Goal: Task Accomplishment & Management: Complete application form

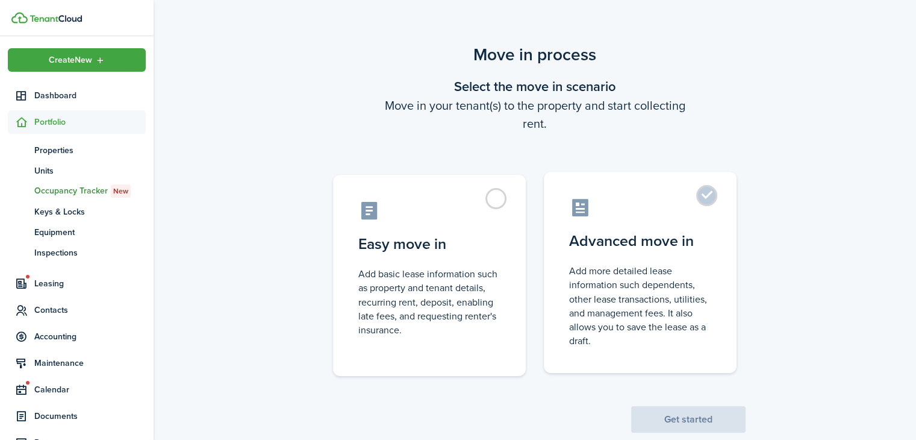
click at [711, 201] on label "Advanced move in Add more detailed lease information such dependents, other lea…" at bounding box center [640, 272] width 193 height 201
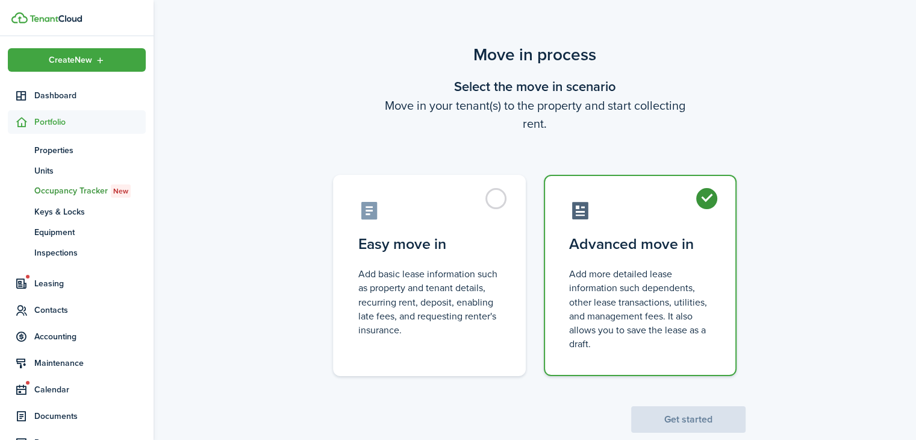
radio input "true"
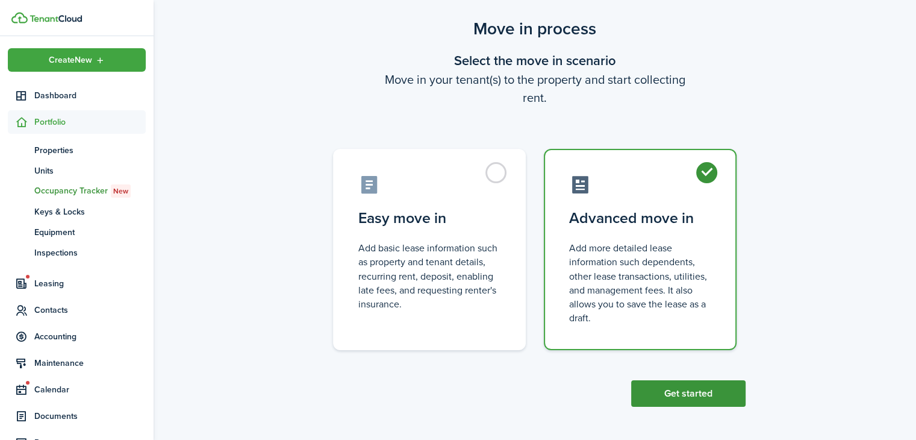
click at [693, 391] on button "Get started" at bounding box center [688, 393] width 114 height 27
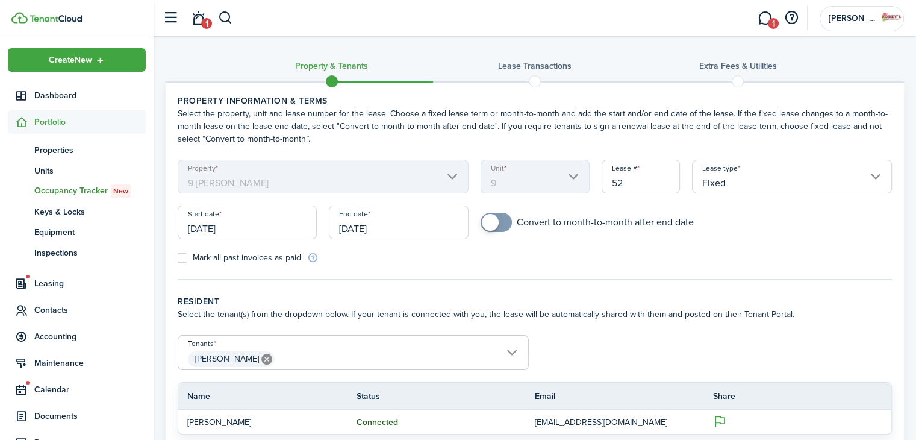
click at [403, 225] on input "[DATE]" at bounding box center [398, 222] width 139 height 34
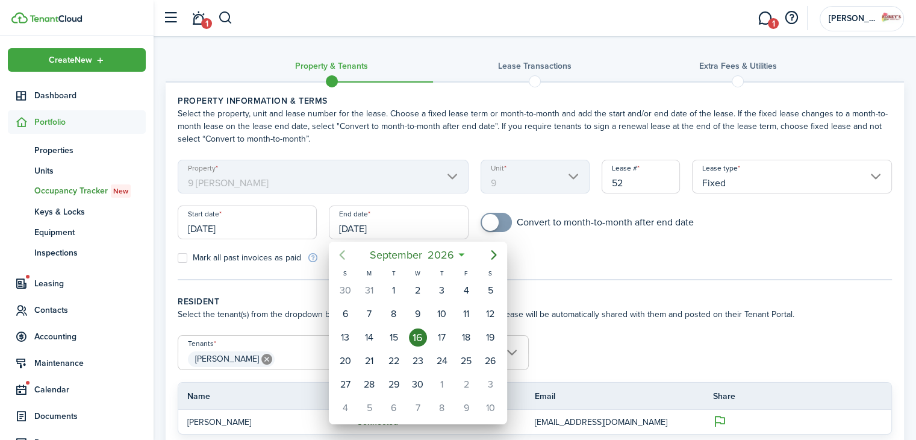
click at [347, 254] on icon "Previous page" at bounding box center [342, 255] width 14 height 14
click at [372, 401] on div "31" at bounding box center [369, 408] width 18 height 18
type input "[DATE]"
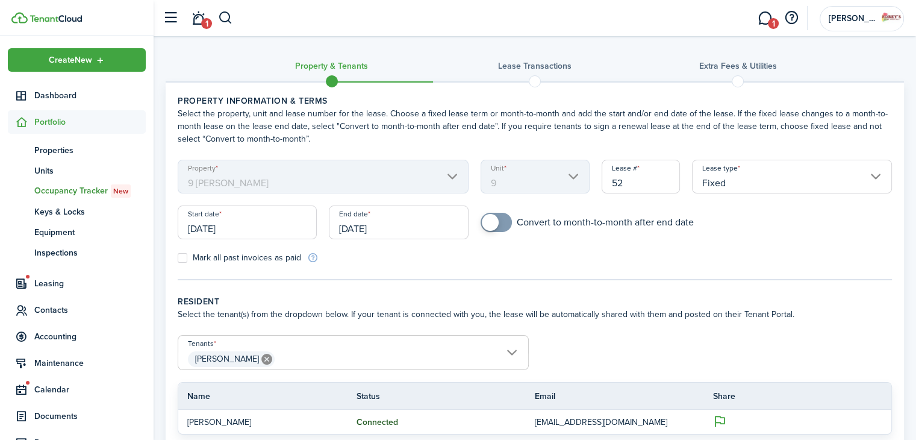
checkbox input "true"
click at [501, 226] on span at bounding box center [496, 222] width 12 height 19
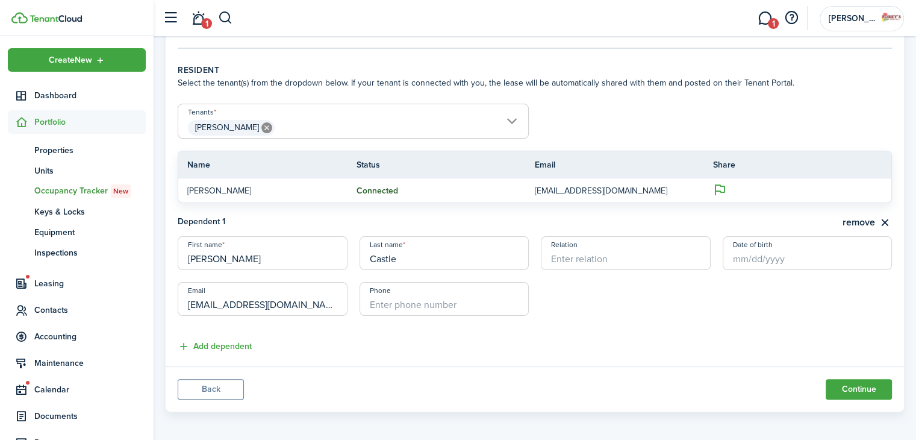
scroll to position [234, 0]
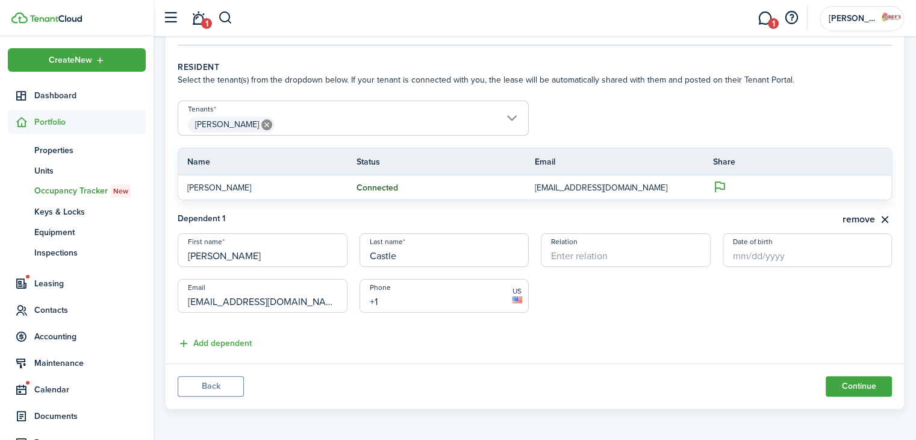
click at [399, 294] on input "+1" at bounding box center [445, 296] width 170 height 34
type input "[PHONE_NUMBER]"
click at [843, 389] on button "Continue" at bounding box center [859, 386] width 66 height 20
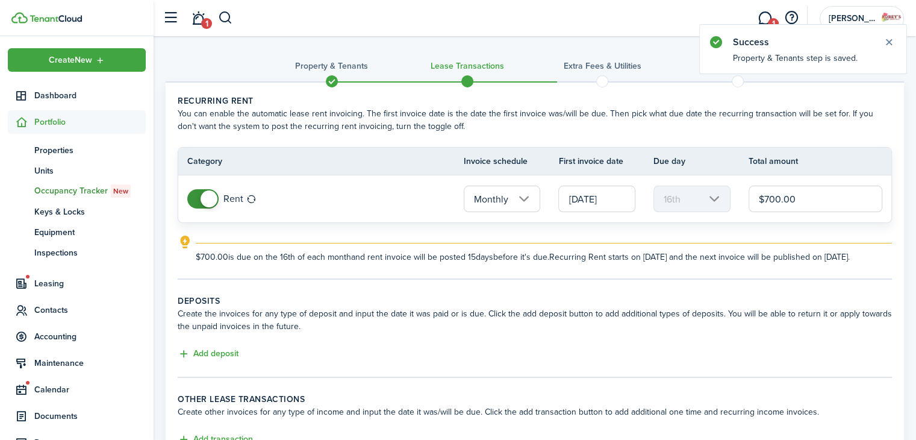
scroll to position [54, 0]
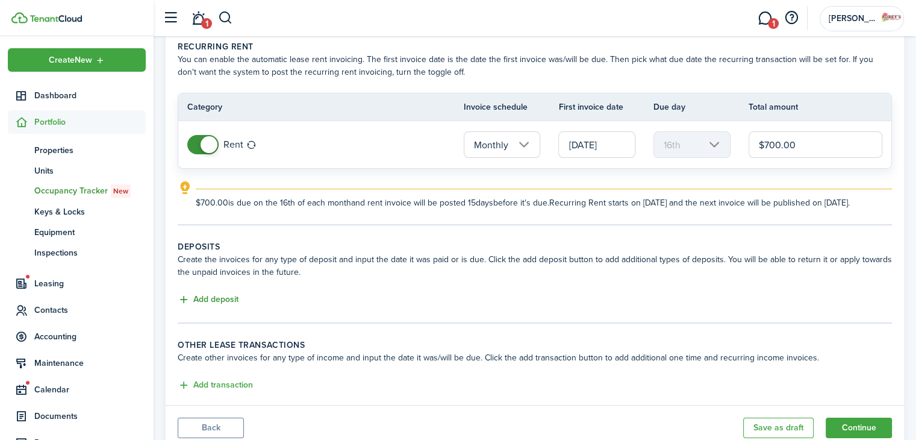
click at [214, 307] on button "Add deposit" at bounding box center [208, 300] width 61 height 14
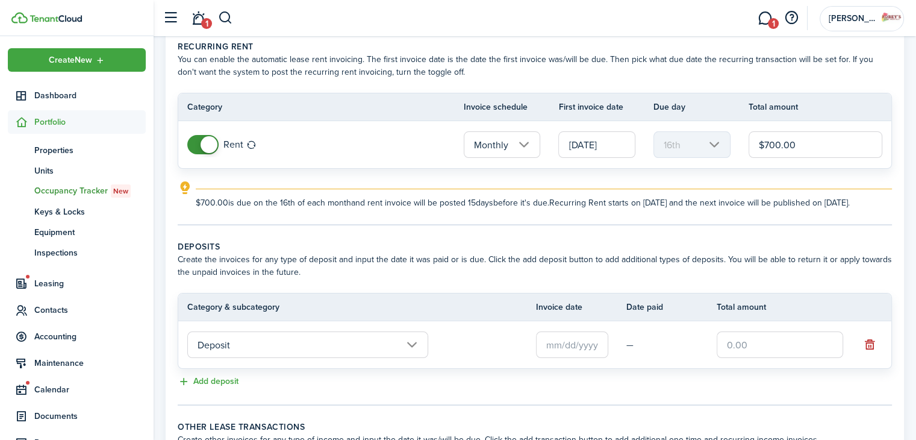
scroll to position [0, 0]
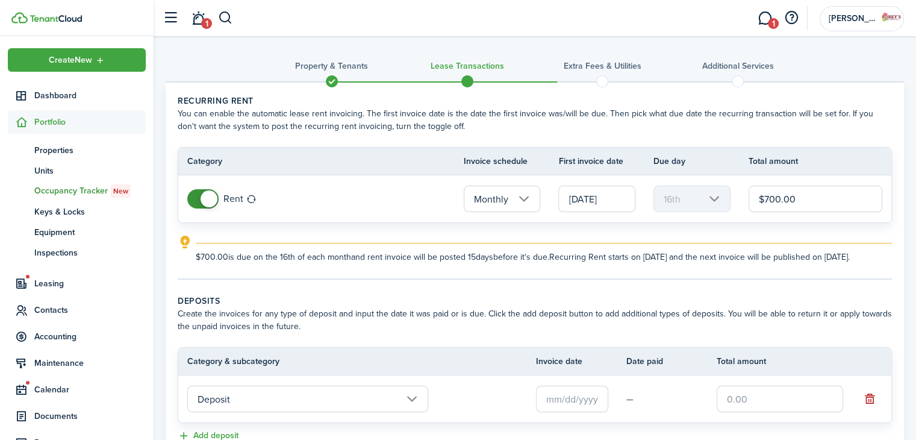
click at [776, 196] on input "$700.00" at bounding box center [816, 199] width 134 height 27
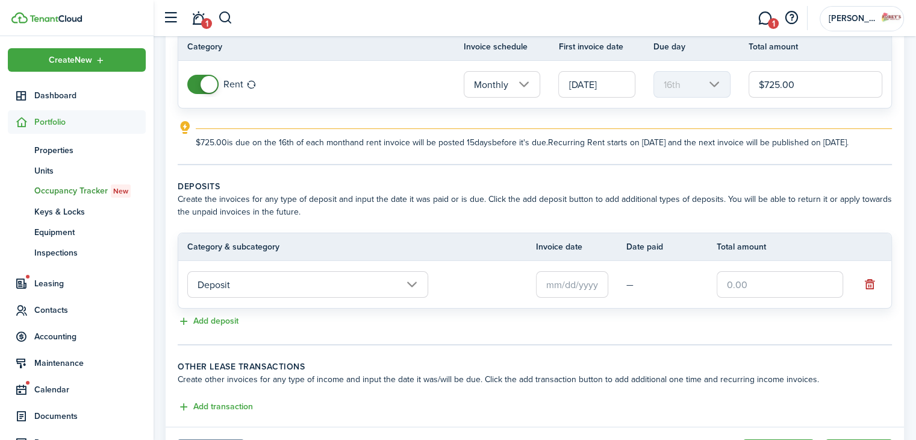
scroll to position [120, 0]
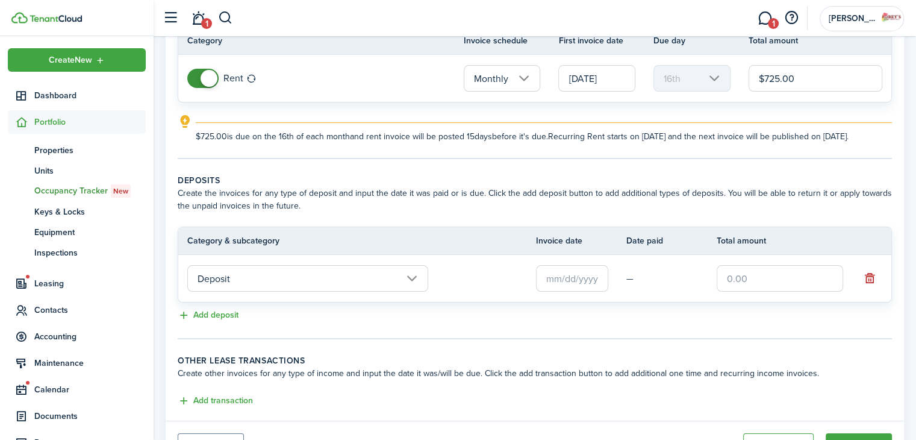
click at [566, 286] on input "text" at bounding box center [572, 278] width 72 height 27
type input "$725.00"
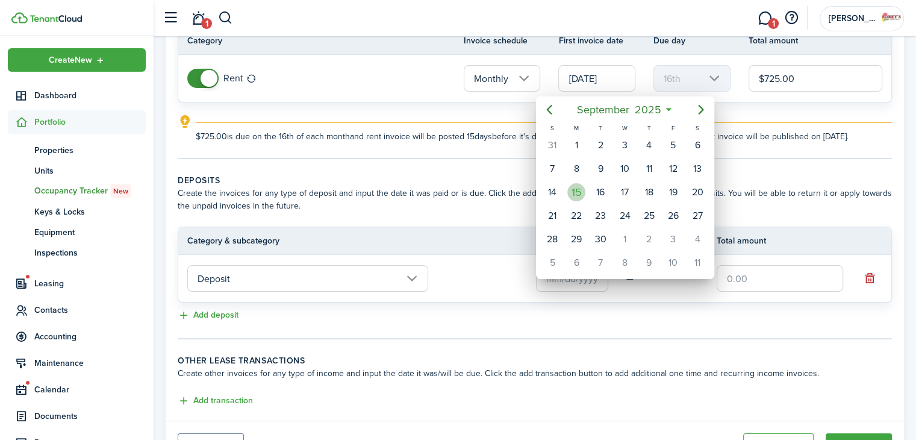
click at [585, 189] on div "15" at bounding box center [576, 192] width 24 height 23
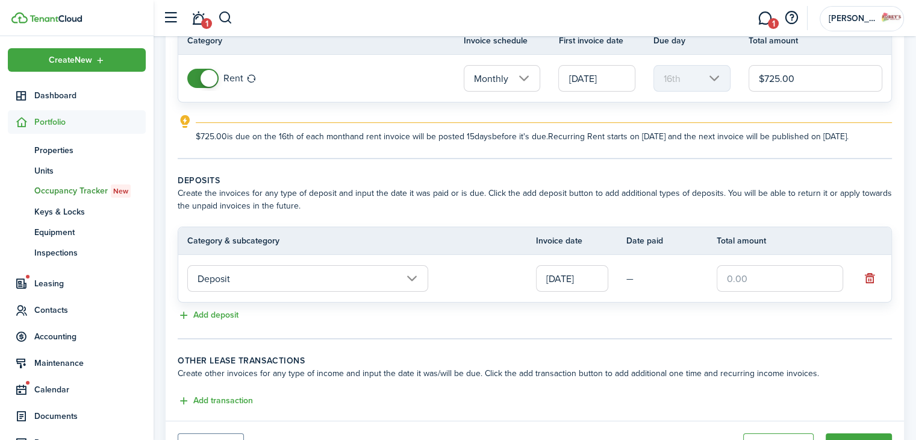
click at [597, 77] on input "[DATE]" at bounding box center [596, 78] width 77 height 27
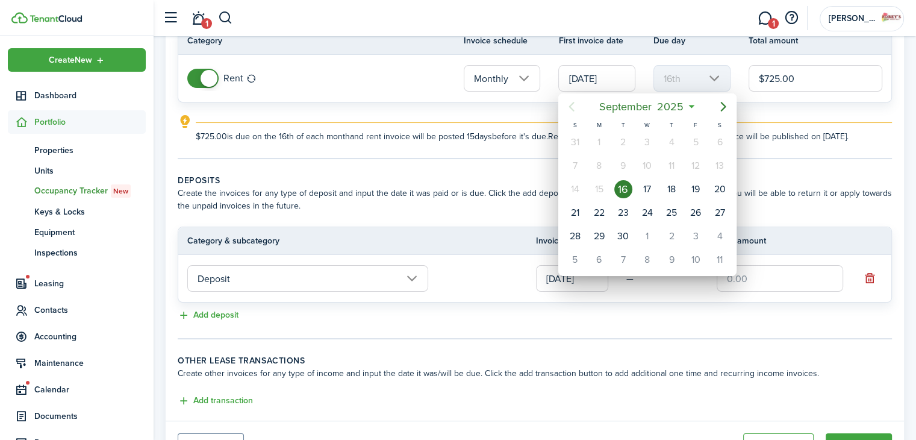
click at [624, 190] on div "16" at bounding box center [623, 189] width 18 height 18
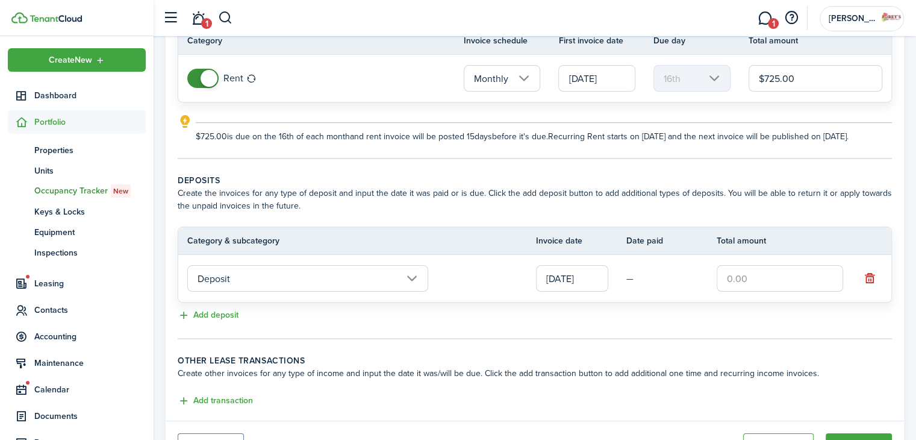
click at [565, 292] on input "[DATE]" at bounding box center [572, 278] width 72 height 27
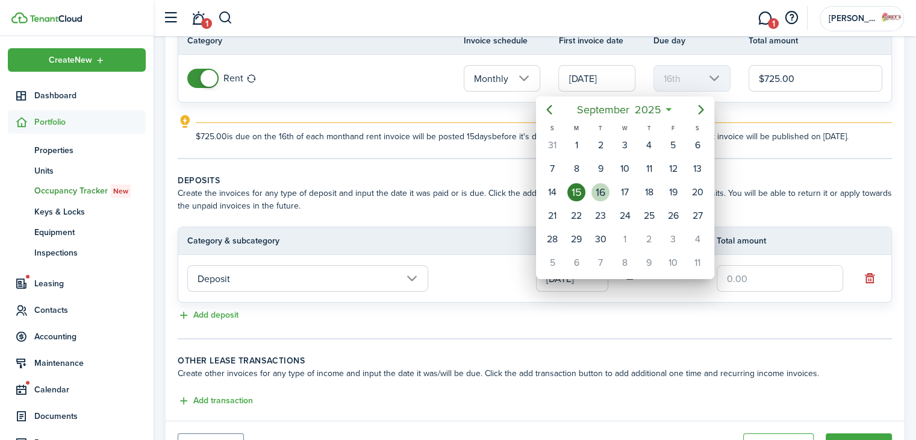
click at [596, 195] on div "16" at bounding box center [601, 192] width 18 height 18
type input "[DATE]"
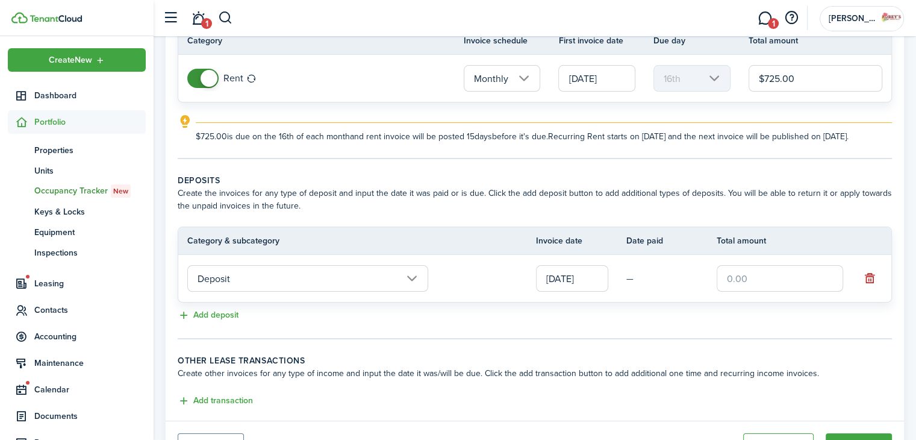
click at [748, 288] on input "text" at bounding box center [780, 278] width 126 height 27
type input "$725.00"
click at [216, 322] on button "Add deposit" at bounding box center [208, 315] width 61 height 14
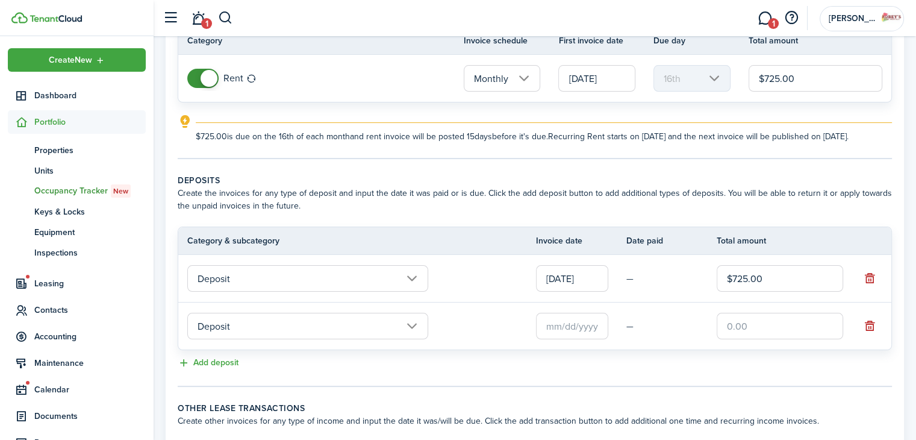
click at [249, 339] on input "Deposit" at bounding box center [307, 326] width 241 height 27
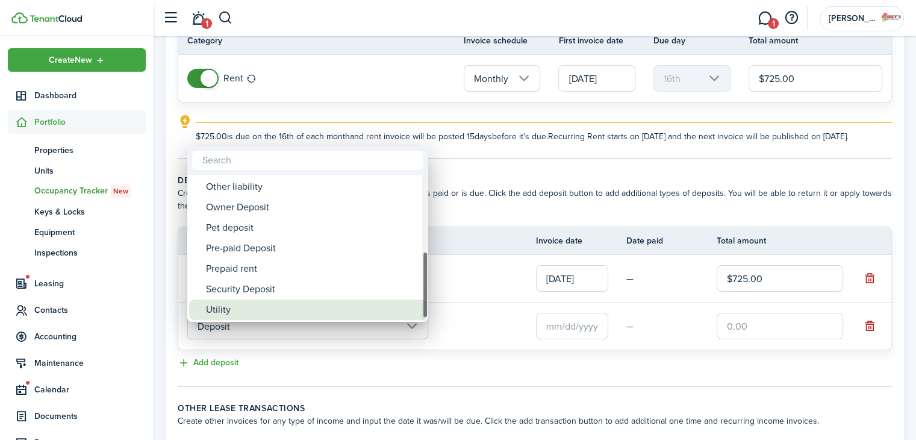
click at [304, 302] on div "Utility" at bounding box center [312, 309] width 213 height 20
type input "Deposit / Utility"
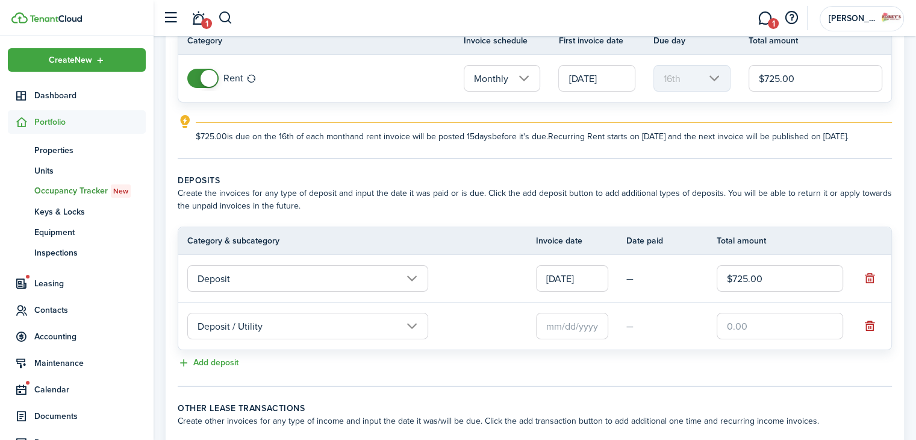
click at [561, 336] on input "text" at bounding box center [572, 326] width 72 height 27
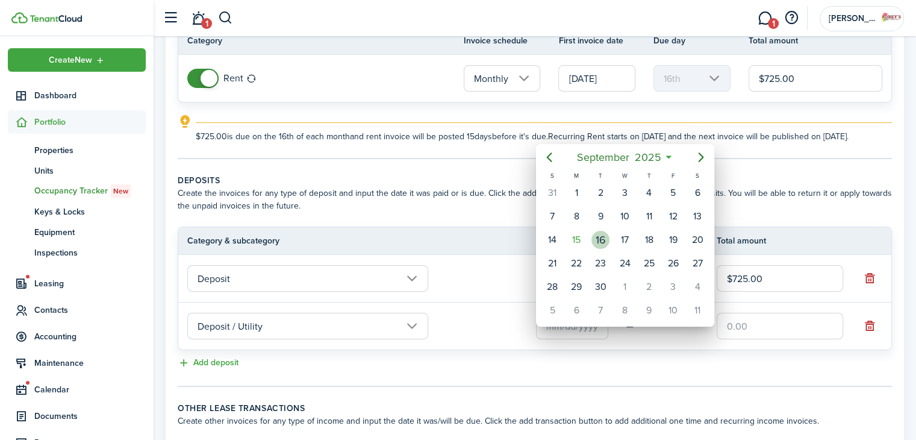
click at [599, 231] on div "16" at bounding box center [601, 240] width 18 height 18
type input "[DATE]"
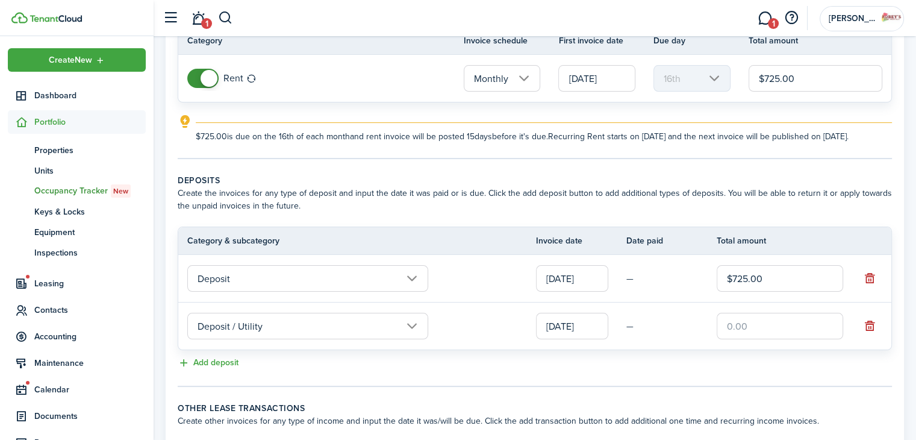
click at [742, 333] on input "text" at bounding box center [780, 326] width 126 height 27
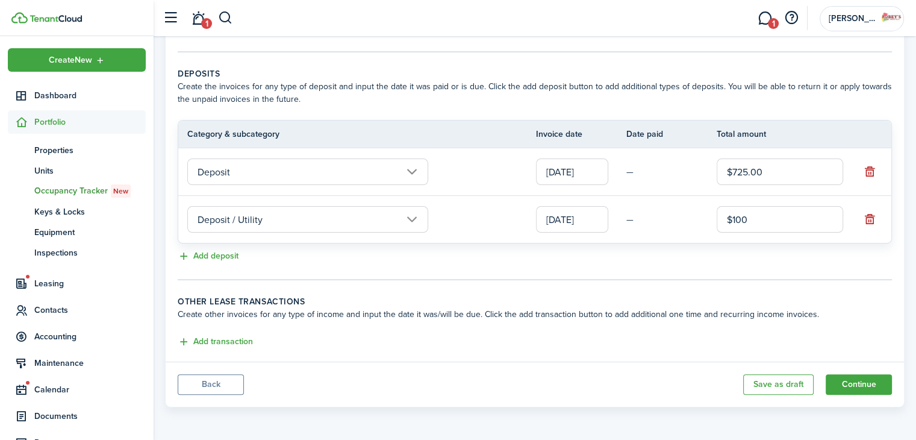
scroll to position [237, 0]
type input "$100.00"
click at [845, 382] on button "Continue" at bounding box center [859, 384] width 66 height 20
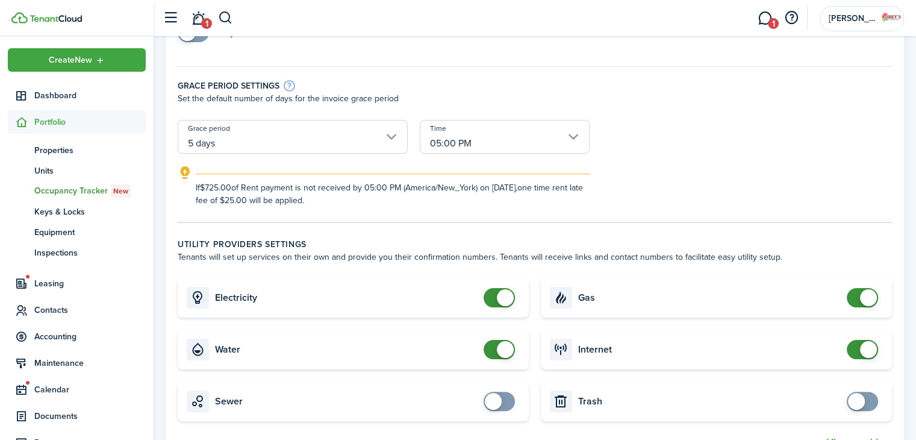
scroll to position [342, 0]
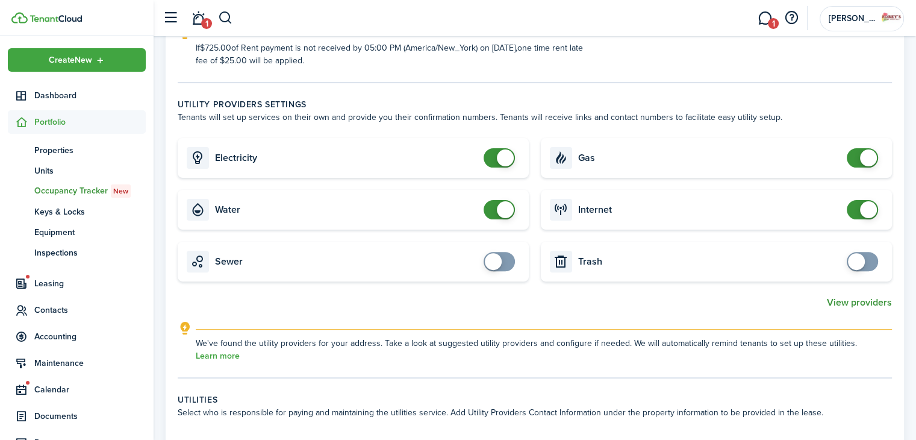
click at [836, 301] on button "View providers" at bounding box center [859, 302] width 65 height 11
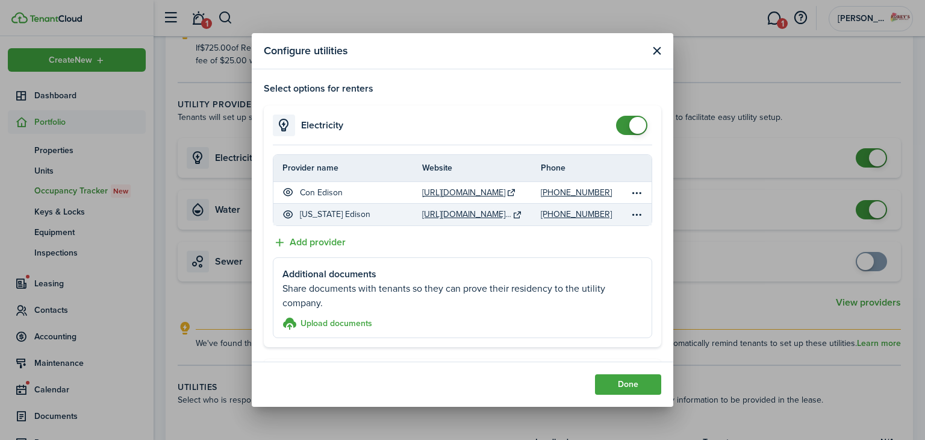
click at [316, 208] on p "[US_STATE] Edison" at bounding box center [335, 214] width 70 height 13
click at [630, 216] on table-menu-btn-icon "Open menu" at bounding box center [637, 214] width 14 height 14
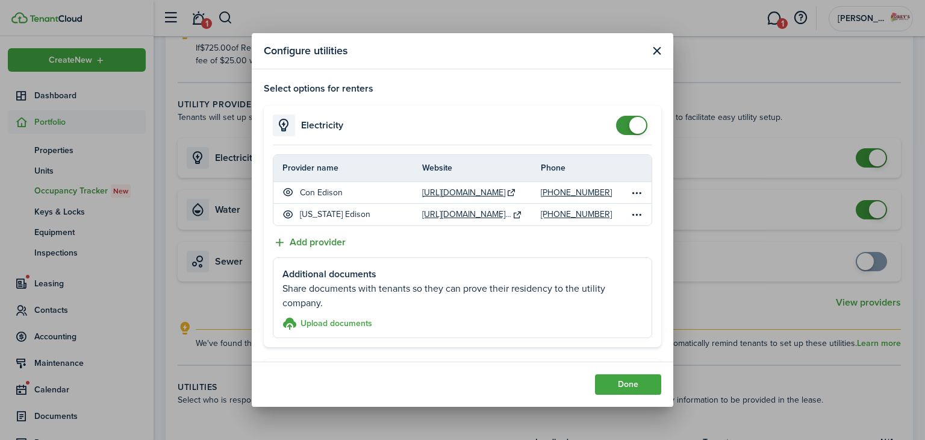
click at [299, 239] on button "Add provider" at bounding box center [309, 242] width 73 height 15
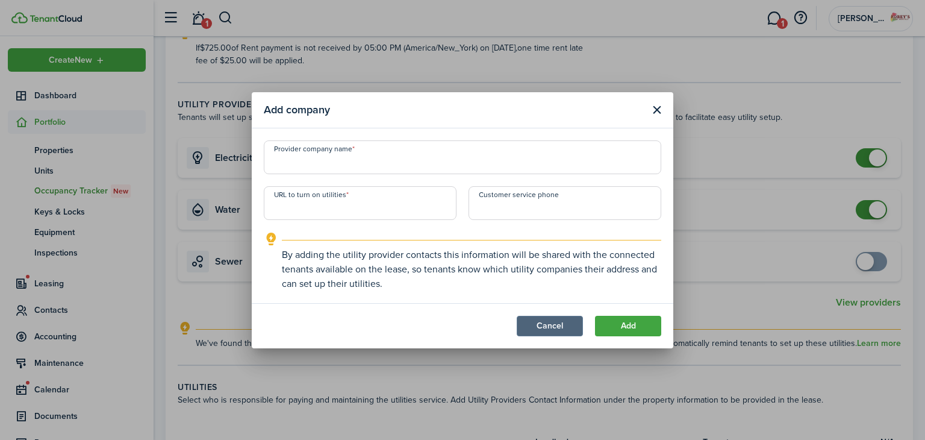
click at [567, 316] on button "Cancel" at bounding box center [550, 326] width 66 height 20
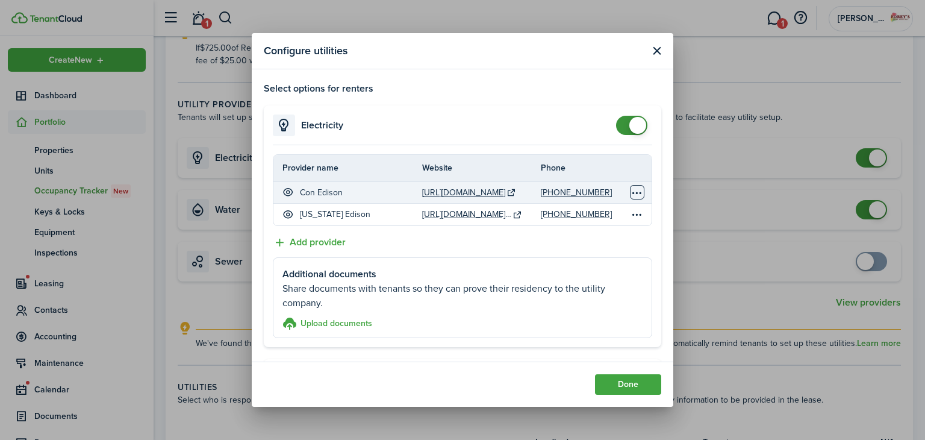
click at [630, 190] on table-menu-btn-icon "Open menu" at bounding box center [637, 192] width 14 height 14
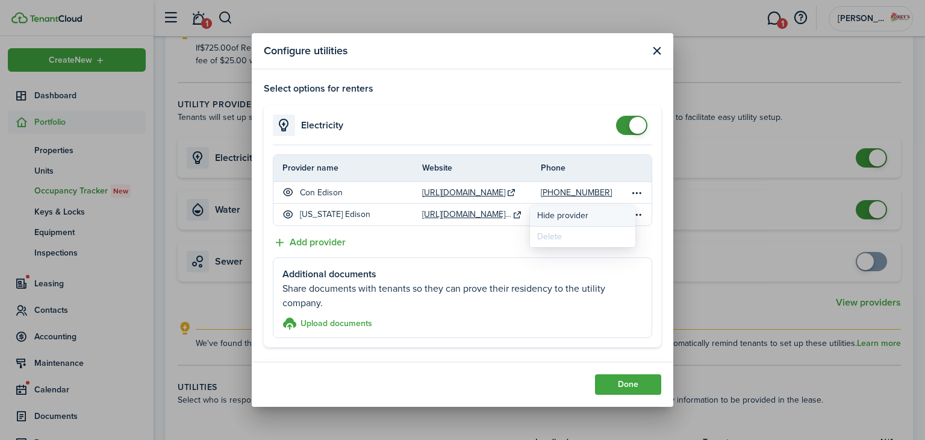
click at [598, 216] on button "Hide provider" at bounding box center [582, 215] width 105 height 20
click at [603, 379] on button "Done" at bounding box center [628, 384] width 66 height 20
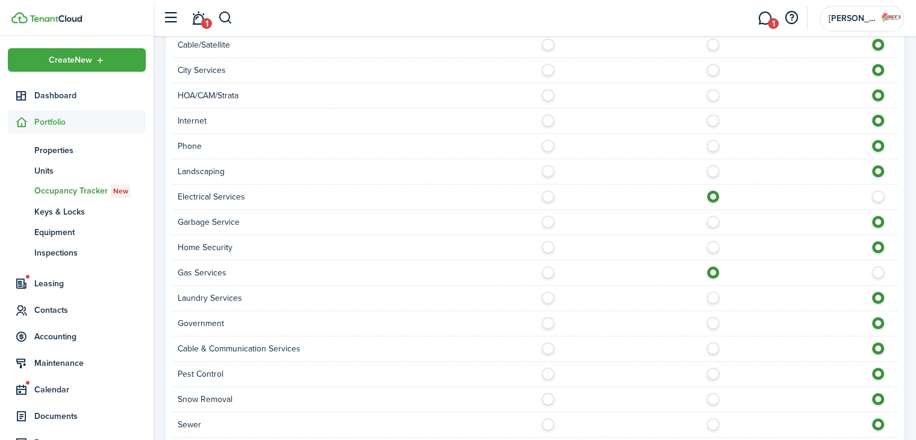
scroll to position [885, 0]
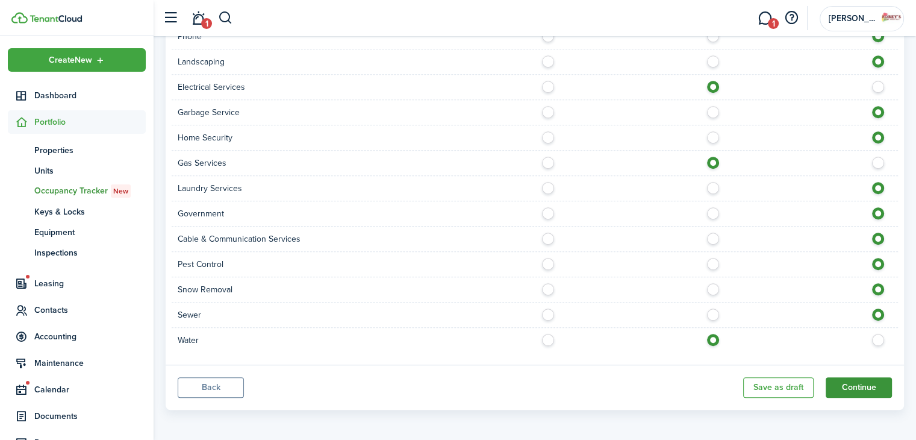
click at [836, 381] on button "Continue" at bounding box center [859, 387] width 66 height 20
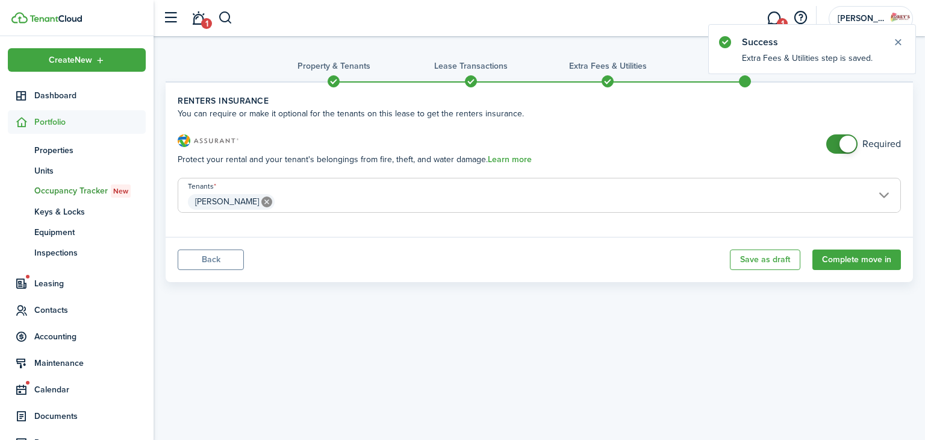
checkbox input "false"
click at [843, 145] on span at bounding box center [848, 144] width 17 height 17
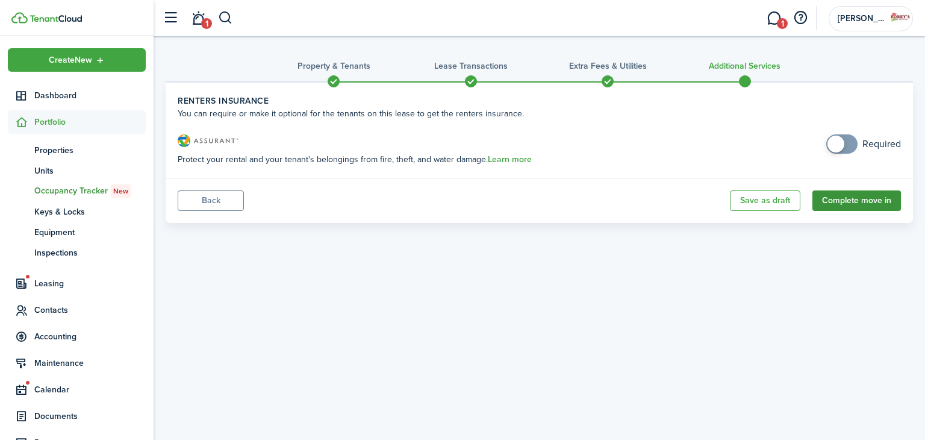
click at [851, 205] on button "Complete move in" at bounding box center [857, 200] width 89 height 20
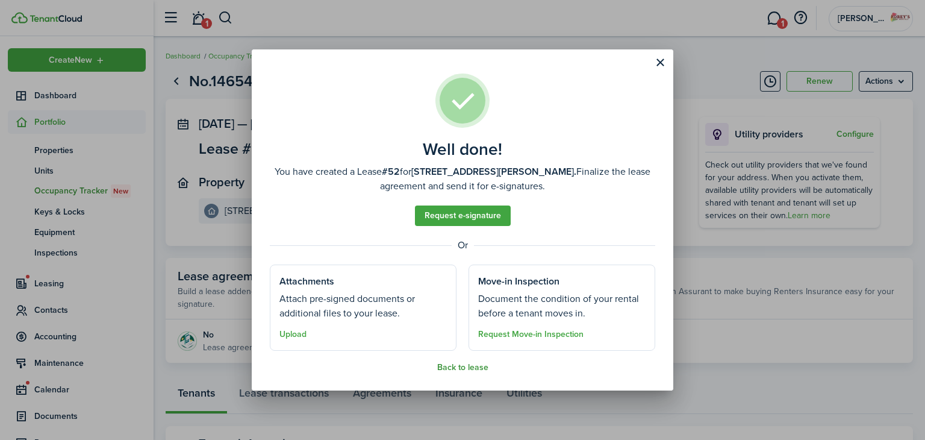
click at [470, 366] on button "Back to lease" at bounding box center [462, 368] width 51 height 10
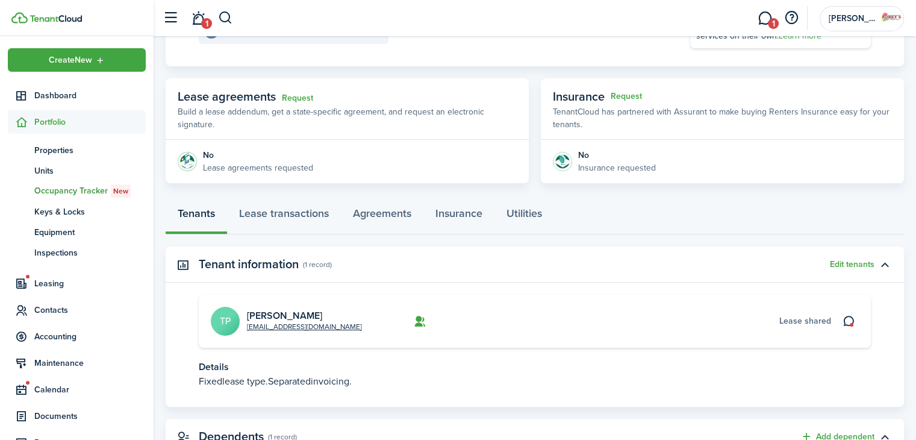
scroll to position [180, 0]
click at [296, 213] on link "Lease transactions" at bounding box center [284, 216] width 114 height 36
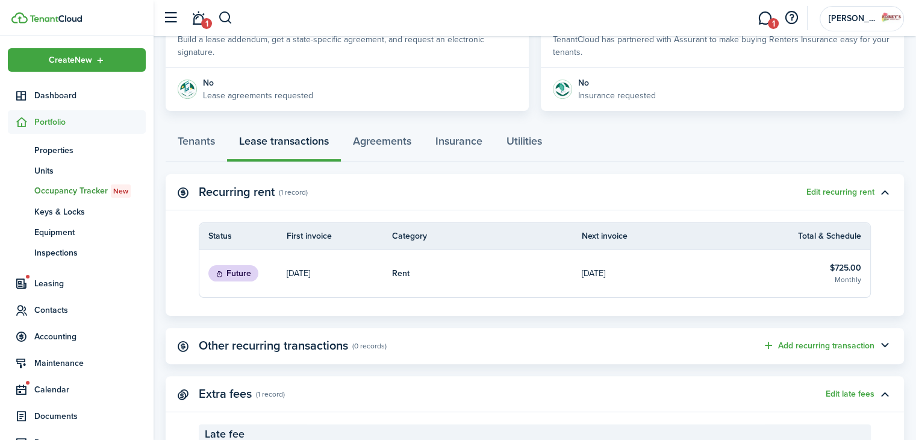
scroll to position [253, 0]
click at [557, 281] on link "Rent" at bounding box center [487, 272] width 190 height 47
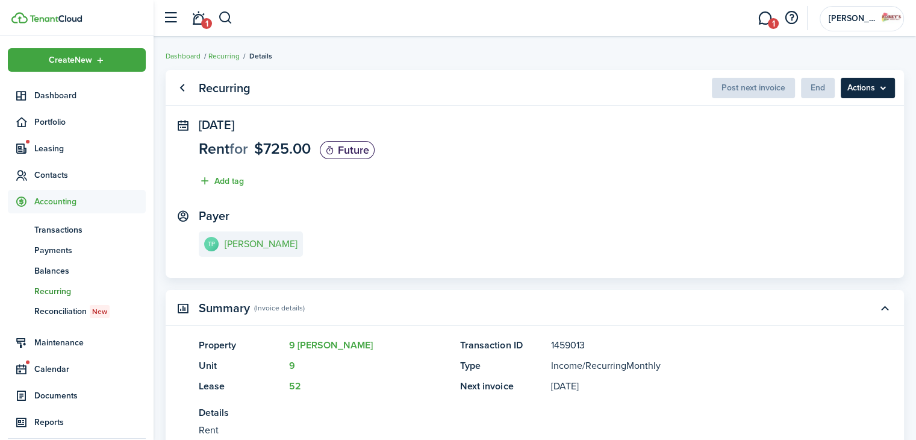
click at [875, 90] on menu-btn "Actions" at bounding box center [868, 88] width 54 height 20
click at [181, 91] on link "Go back" at bounding box center [182, 88] width 20 height 20
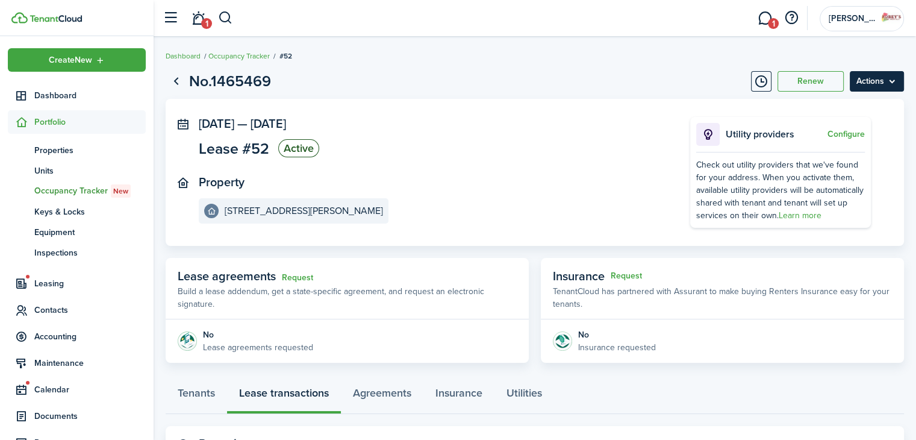
click at [878, 80] on menu-btn "Actions" at bounding box center [877, 81] width 54 height 20
click at [601, 97] on page-view-layout "No.1465469 Renew Actions [DATE] — [DATE] Lease #52 Active Property [STREET_ADDR…" at bounding box center [535, 402] width 763 height 677
click at [879, 85] on menu-btn "Actions" at bounding box center [877, 81] width 54 height 20
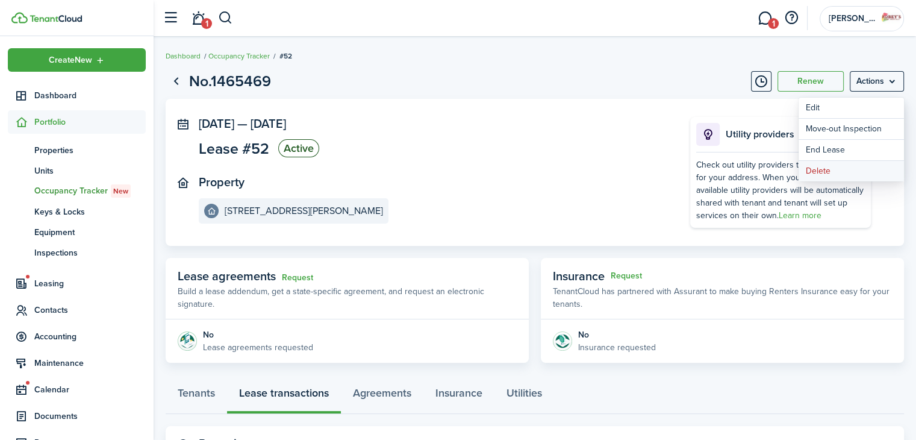
click at [836, 164] on button "Delete" at bounding box center [851, 171] width 105 height 20
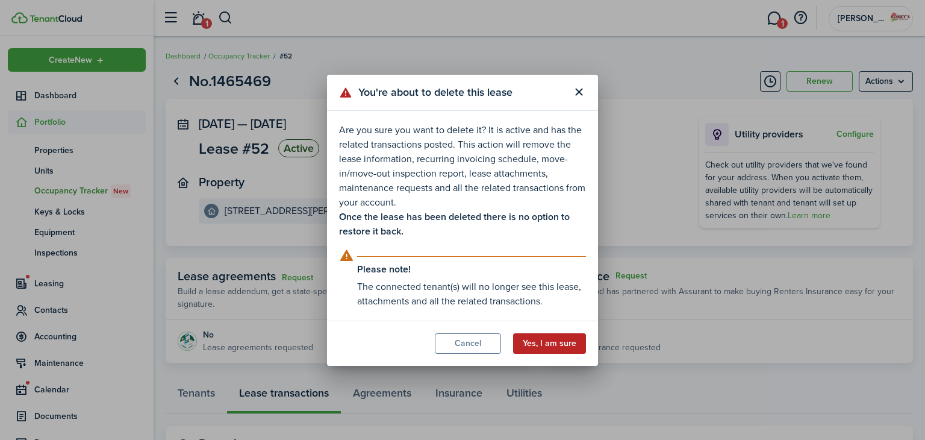
click at [567, 345] on button "Yes, I am sure" at bounding box center [549, 343] width 73 height 20
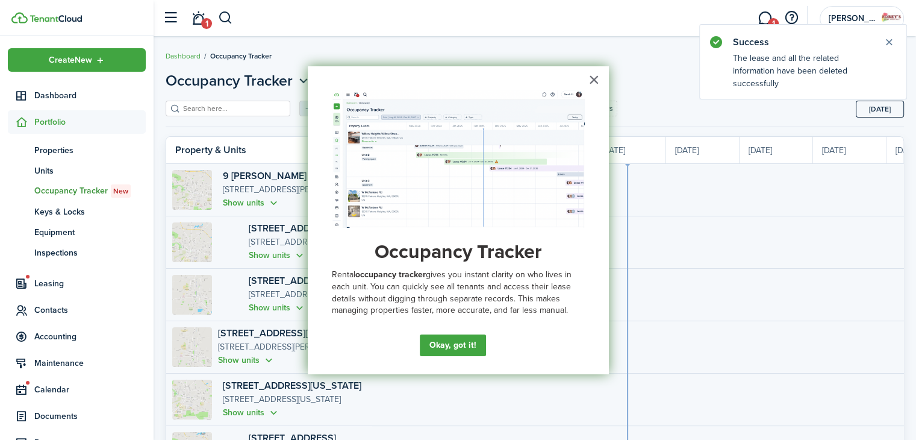
scroll to position [0, 220]
click at [434, 339] on button "Okay, got it!" at bounding box center [451, 345] width 63 height 22
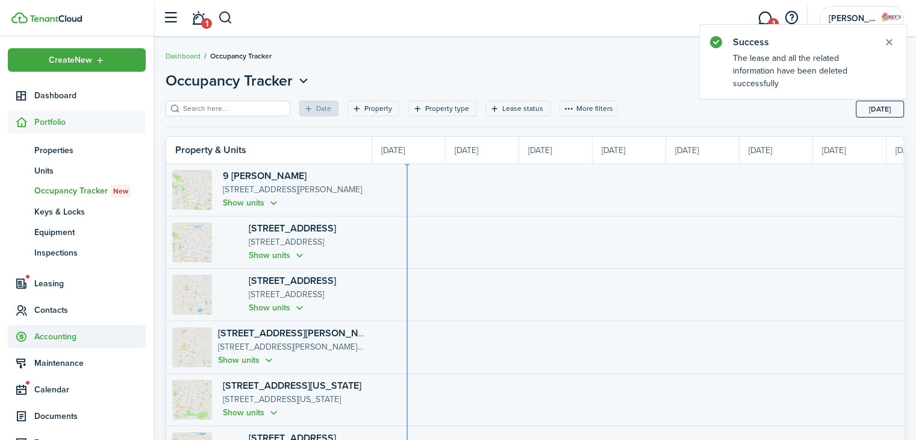
click at [64, 333] on span "Accounting" at bounding box center [89, 336] width 111 height 13
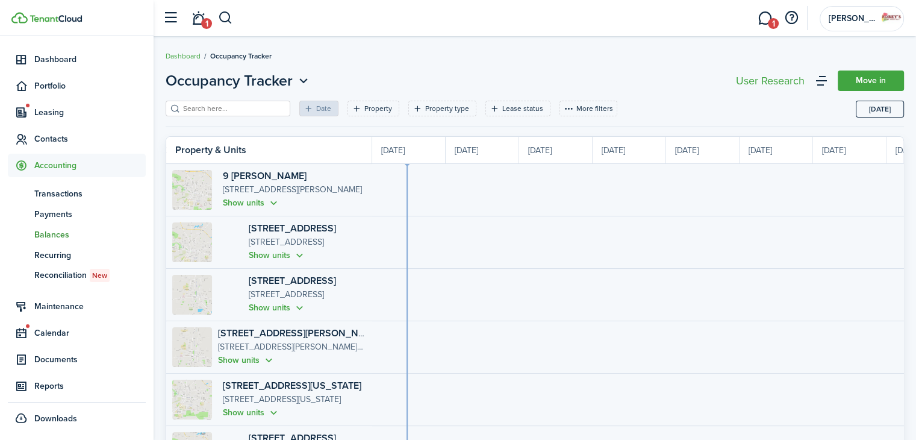
scroll to position [0, 0]
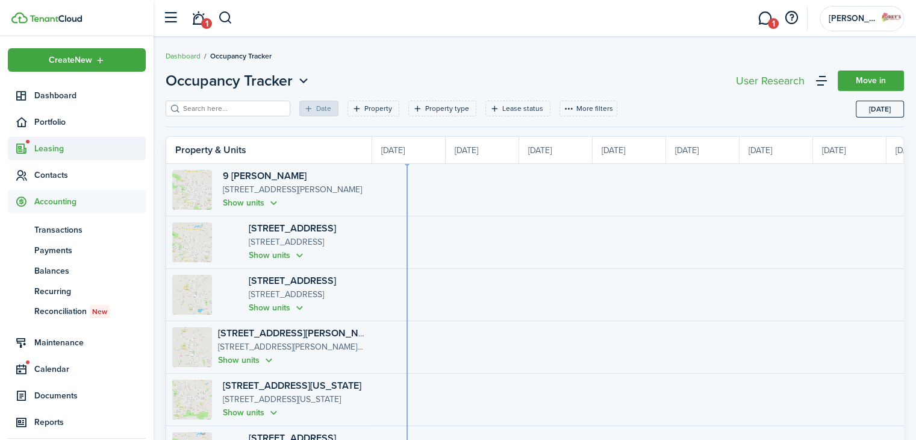
click at [58, 141] on span "Leasing" at bounding box center [77, 148] width 138 height 23
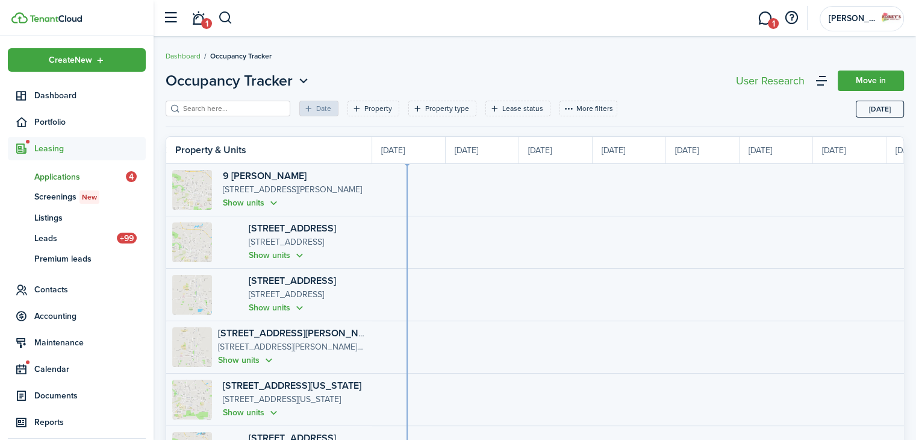
click at [72, 175] on span "Applications" at bounding box center [80, 176] width 92 height 13
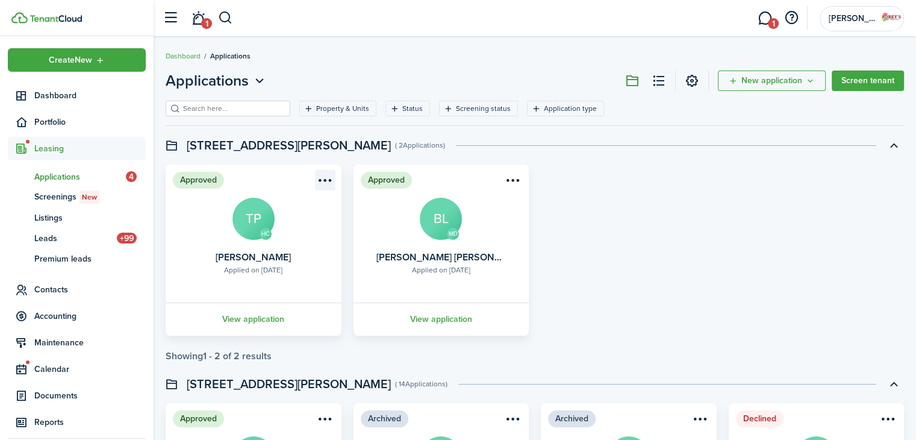
click at [322, 186] on menu-btn-icon "Open menu" at bounding box center [325, 180] width 20 height 20
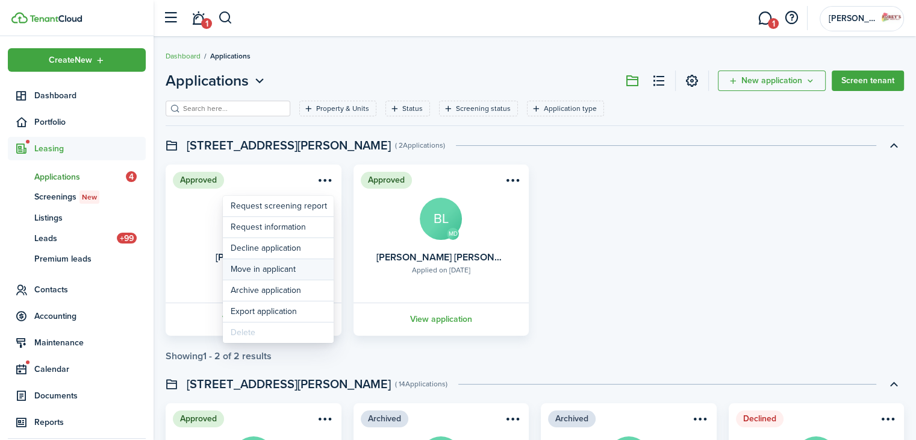
click at [300, 267] on button "Move in applicant" at bounding box center [278, 269] width 111 height 20
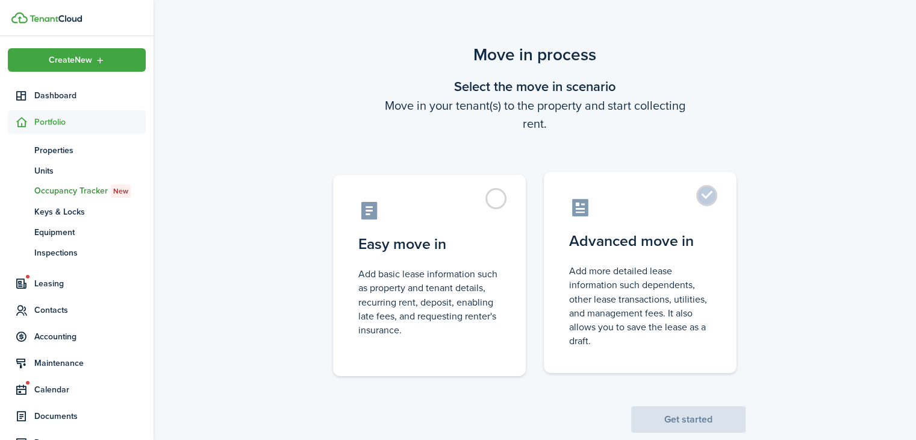
click at [655, 205] on control-radio-card-icon at bounding box center [640, 207] width 142 height 21
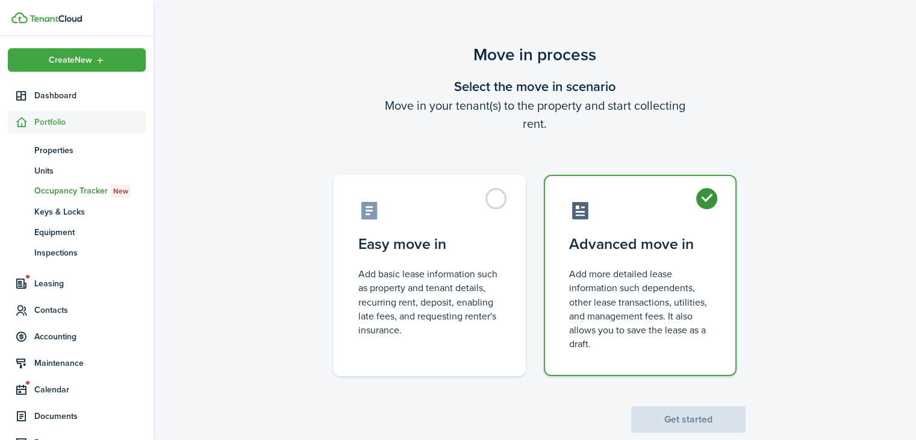
radio input "true"
click at [683, 411] on button "Get started" at bounding box center [688, 419] width 114 height 27
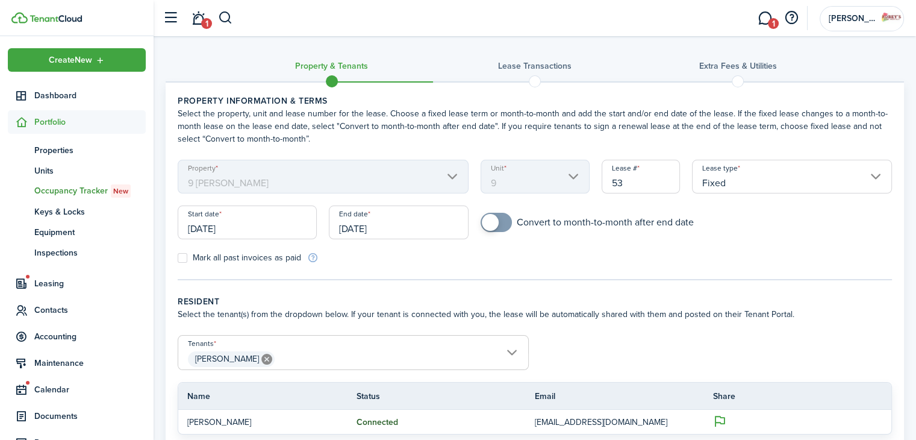
scroll to position [234, 0]
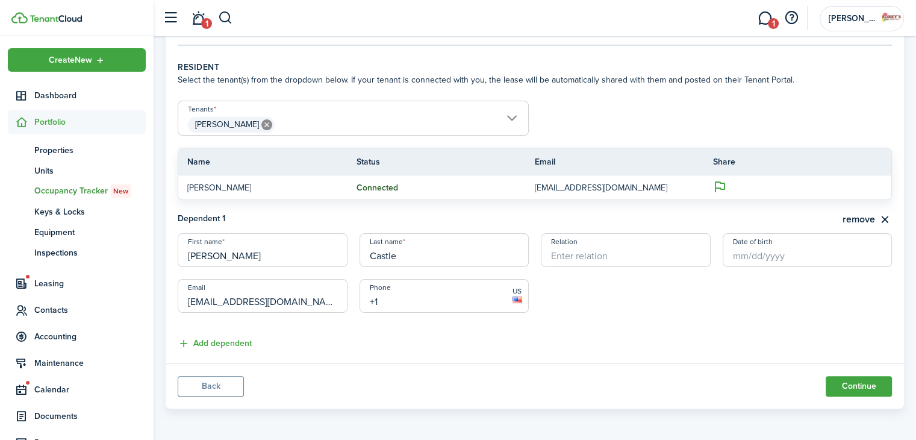
click at [455, 289] on input "+1" at bounding box center [445, 296] width 170 height 34
type input "[PHONE_NUMBER]"
click at [834, 386] on button "Continue" at bounding box center [859, 386] width 66 height 20
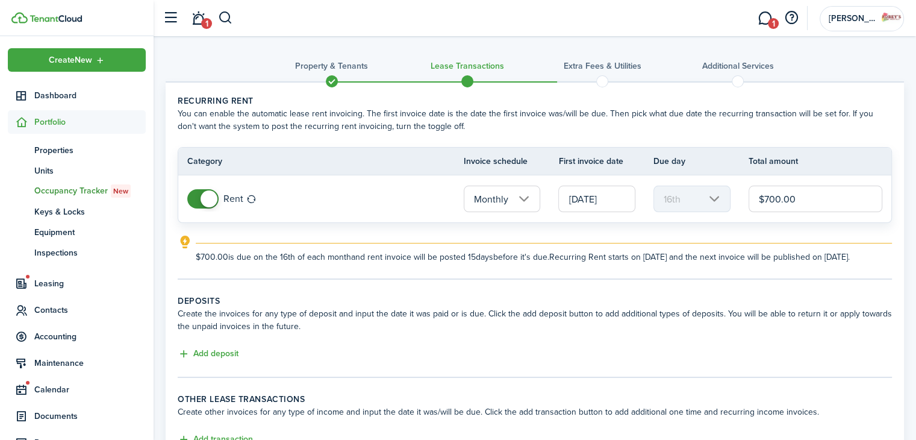
click at [779, 193] on input "$700.00" at bounding box center [816, 199] width 134 height 27
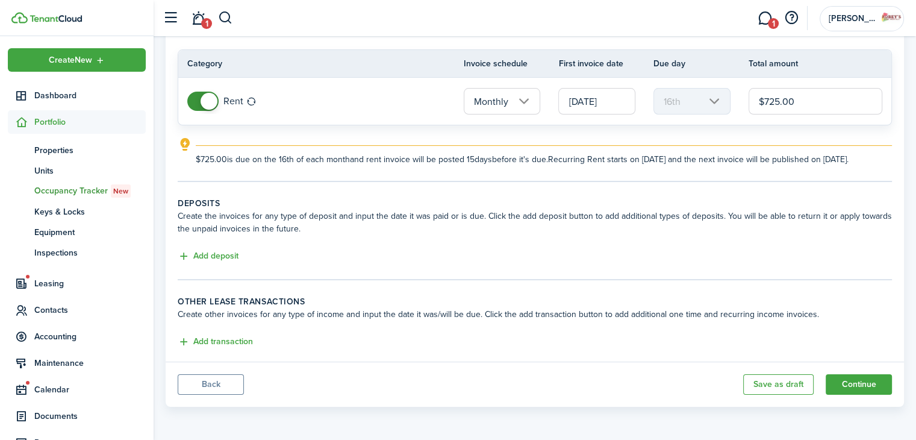
scroll to position [108, 0]
click at [577, 88] on input "[DATE]" at bounding box center [596, 101] width 77 height 27
type input "$725.00"
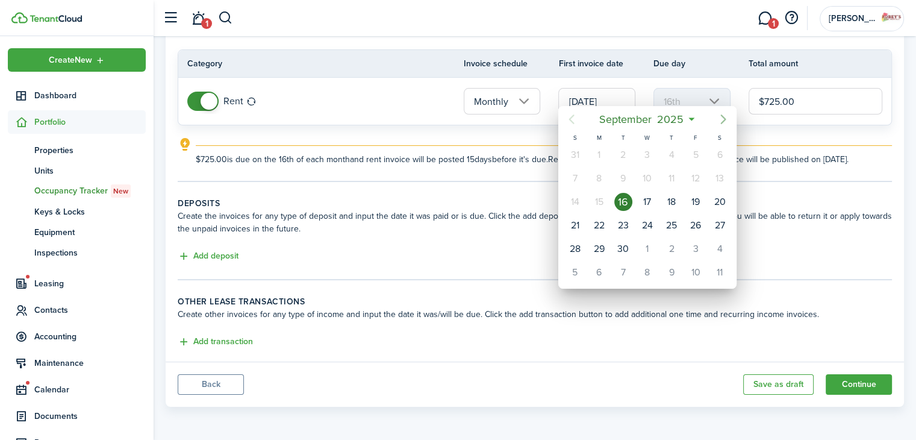
click at [720, 122] on icon "Next page" at bounding box center [723, 119] width 14 height 14
click at [648, 150] on div "1" at bounding box center [647, 155] width 18 height 18
type input "[DATE]"
type input "1st"
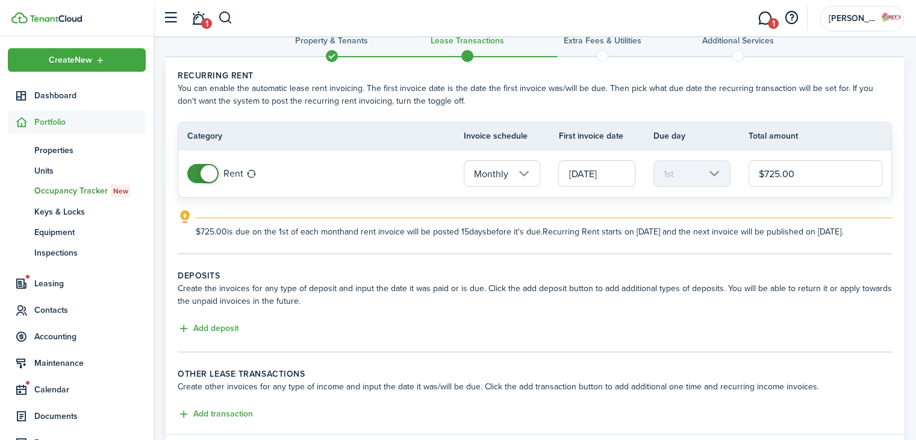
scroll to position [0, 0]
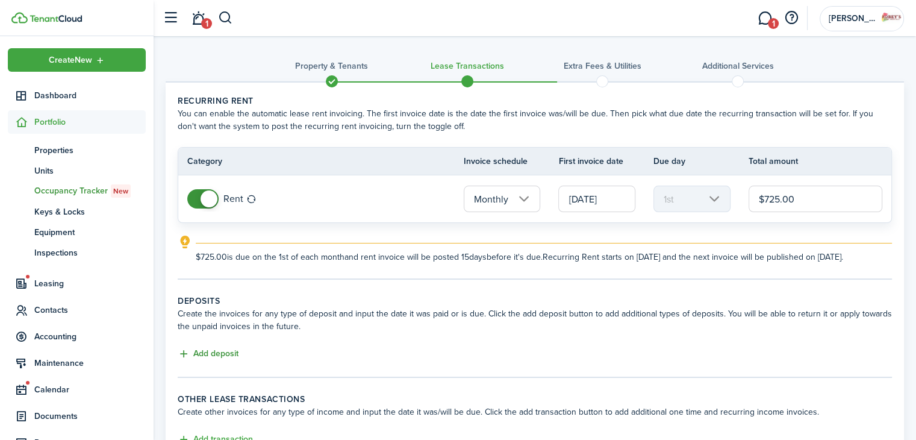
click at [225, 349] on button "Add deposit" at bounding box center [208, 354] width 61 height 14
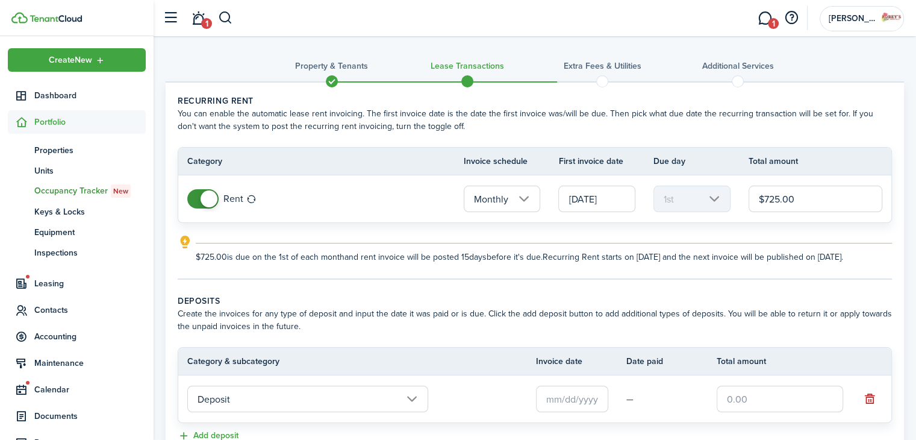
scroll to position [120, 0]
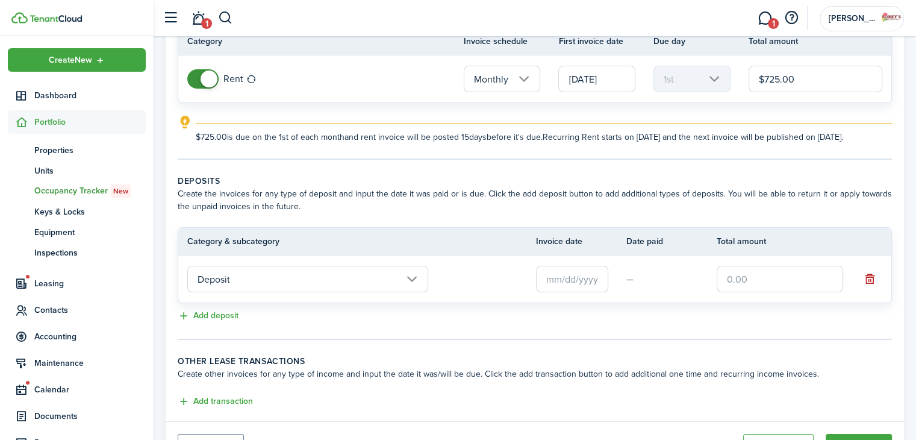
click at [558, 278] on input "text" at bounding box center [572, 279] width 72 height 27
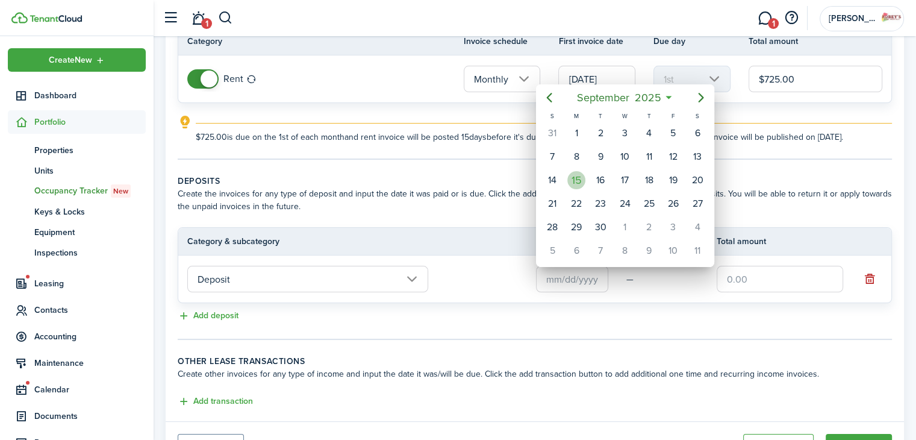
click at [576, 181] on div "15" at bounding box center [576, 180] width 18 height 18
type input "[DATE]"
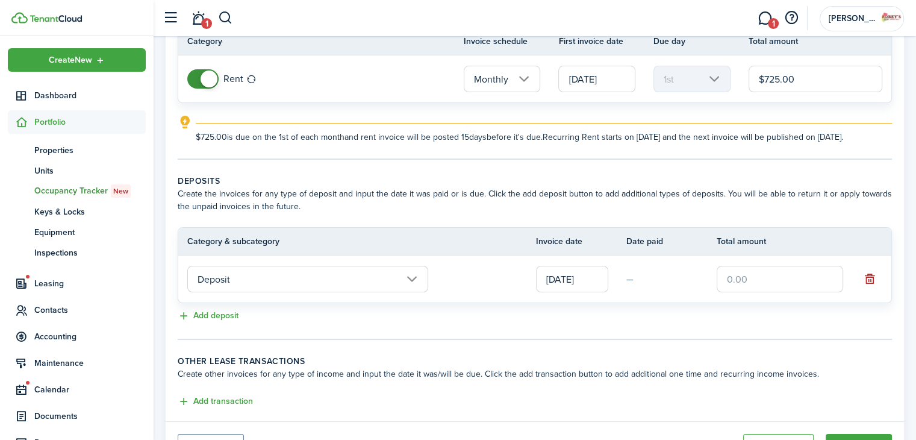
click at [761, 280] on input "text" at bounding box center [780, 279] width 126 height 27
click at [605, 80] on input "[DATE]" at bounding box center [596, 79] width 77 height 27
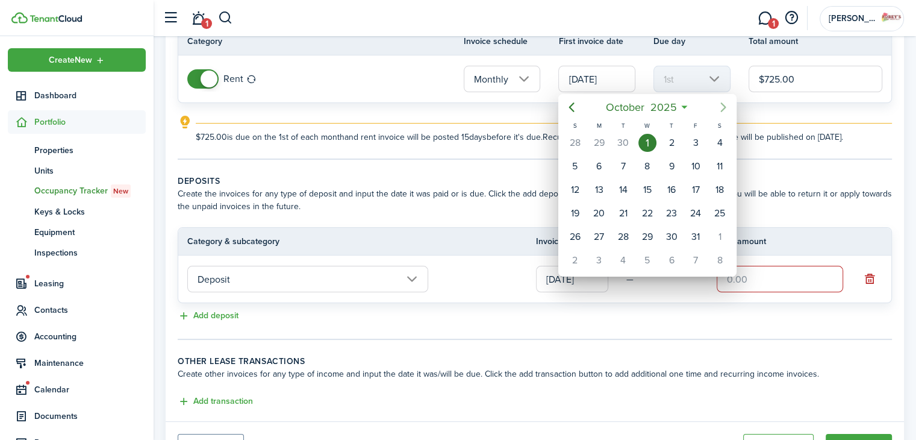
click at [731, 107] on mbsc-button "Next page" at bounding box center [723, 107] width 24 height 24
click at [713, 139] on div "1" at bounding box center [720, 143] width 18 height 18
type input "[DATE]"
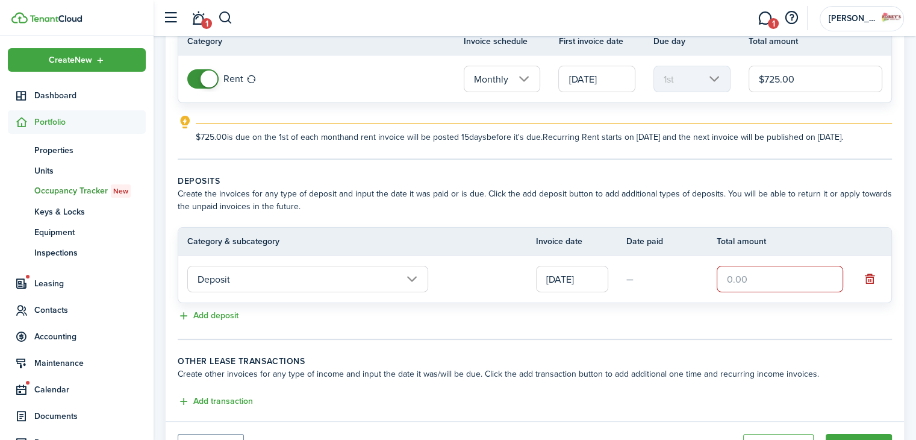
click at [740, 292] on input "text" at bounding box center [780, 279] width 126 height 27
type input "$725.00"
click at [220, 323] on button "Add deposit" at bounding box center [208, 316] width 61 height 14
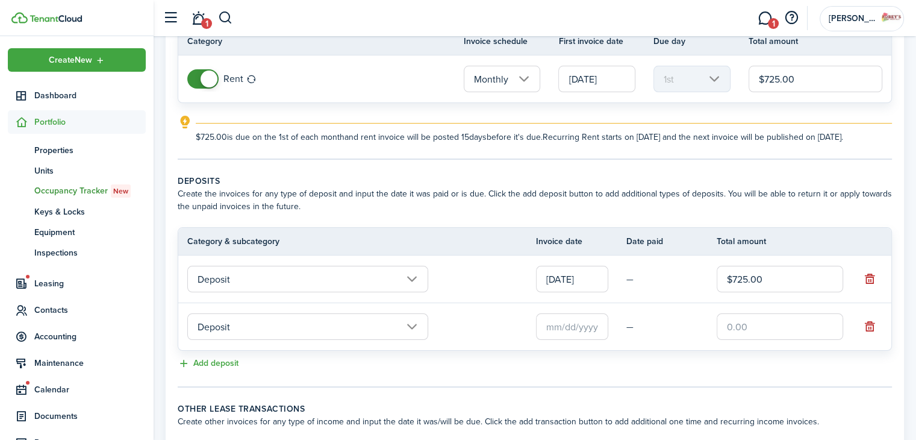
click at [260, 340] on input "Deposit" at bounding box center [307, 326] width 241 height 27
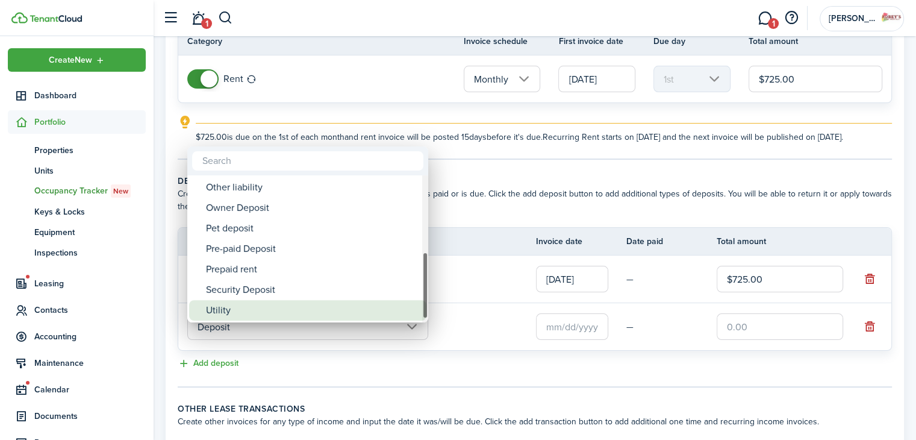
click at [286, 304] on div "Utility" at bounding box center [312, 310] width 213 height 20
type input "Deposit / Utility"
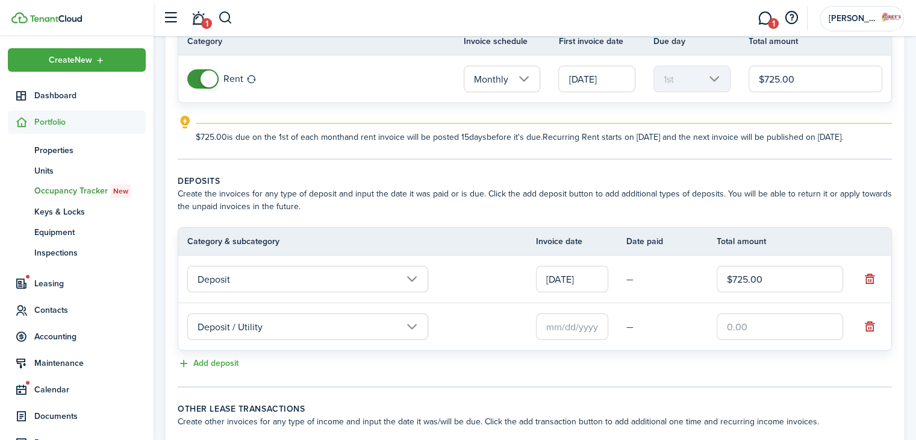
click at [566, 337] on input "text" at bounding box center [572, 326] width 72 height 27
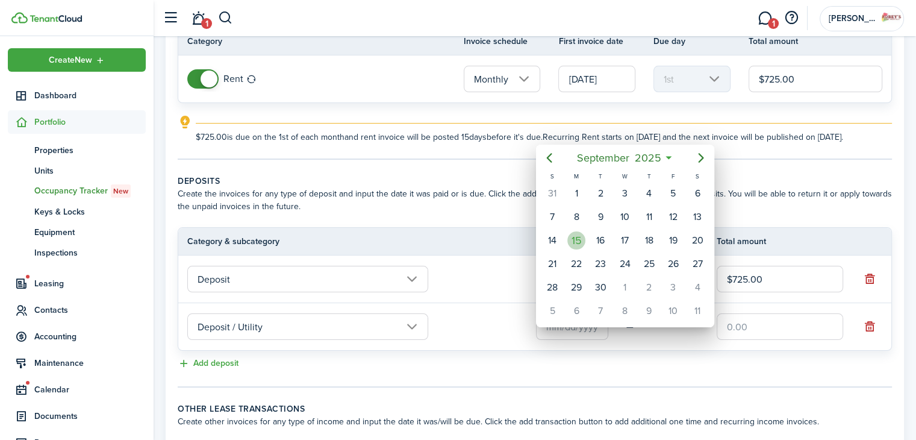
click at [581, 236] on div "15" at bounding box center [576, 240] width 18 height 18
type input "[DATE]"
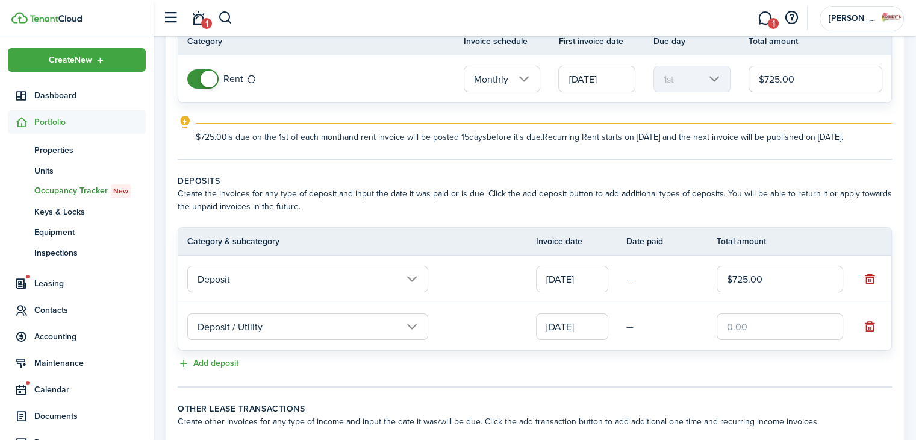
click at [744, 336] on input "text" at bounding box center [780, 326] width 126 height 27
type input "$100.00"
click at [222, 370] on button "Add deposit" at bounding box center [208, 364] width 61 height 14
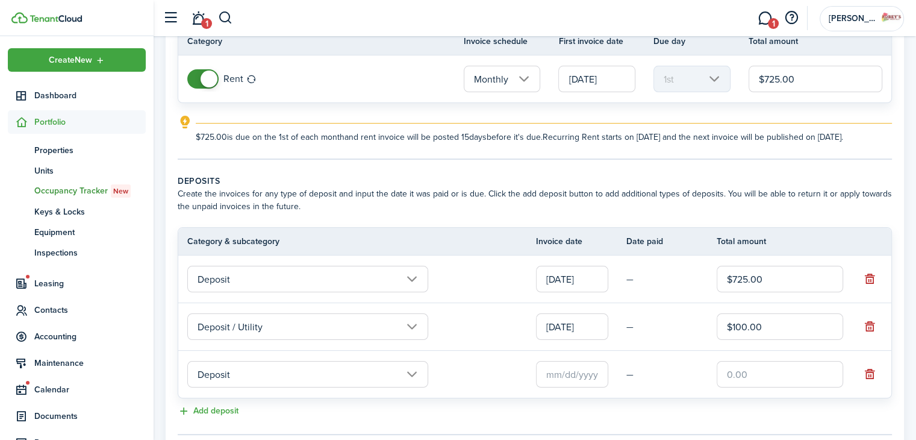
click at [237, 384] on input "Deposit" at bounding box center [307, 374] width 241 height 27
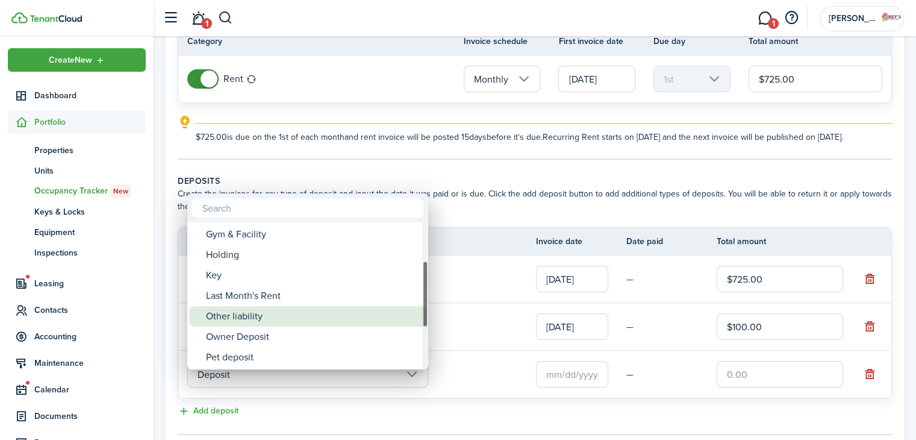
click at [263, 313] on div "Other liability" at bounding box center [312, 316] width 213 height 20
type input "Deposit / Other liability"
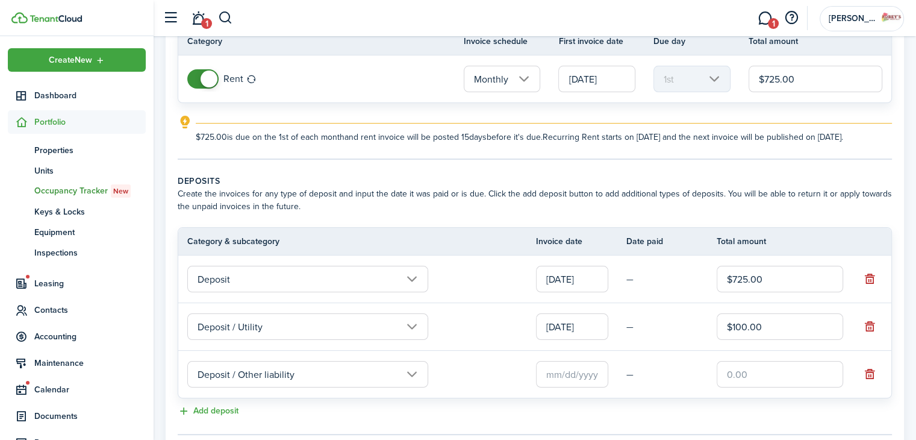
click at [571, 387] on input "text" at bounding box center [572, 374] width 72 height 27
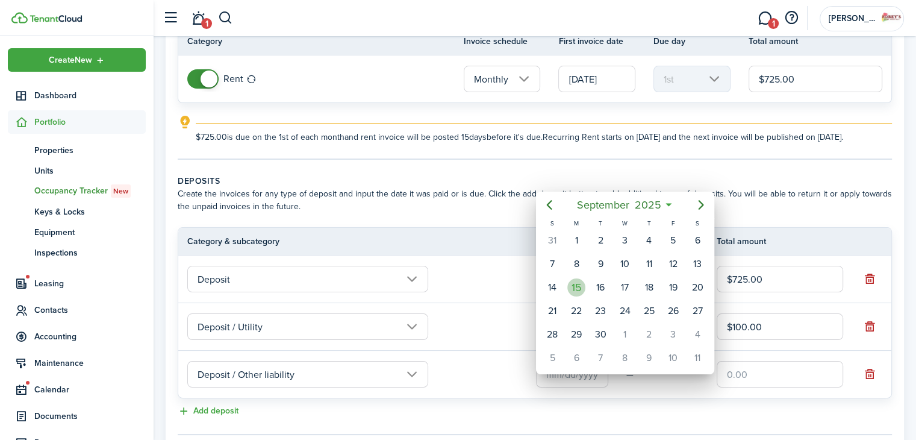
click at [578, 285] on div "15" at bounding box center [576, 287] width 18 height 18
type input "[DATE]"
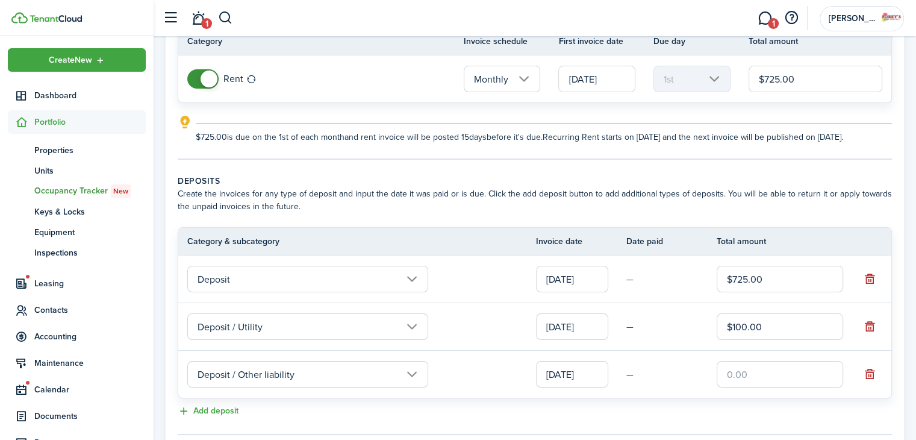
click at [737, 376] on input "text" at bounding box center [780, 374] width 126 height 27
type input "$725.00"
click at [696, 351] on tr "Deposit / Utility [DATE] — $100.00" at bounding box center [534, 327] width 713 height 48
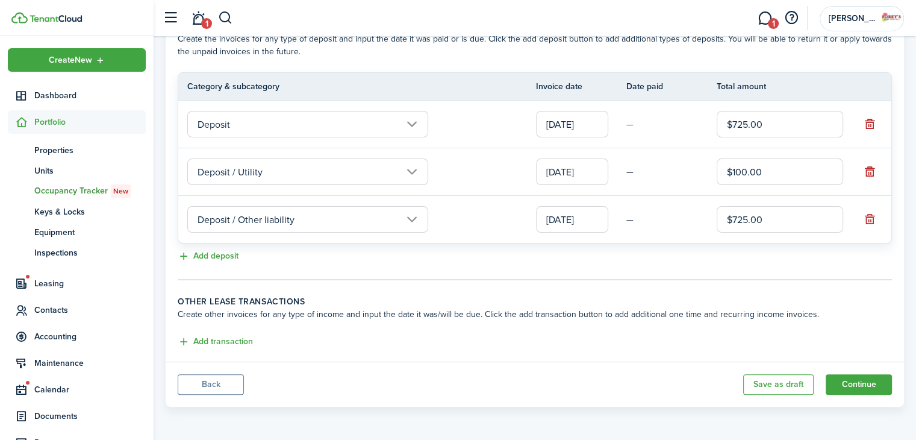
scroll to position [284, 0]
click at [867, 223] on button "button" at bounding box center [869, 219] width 17 height 17
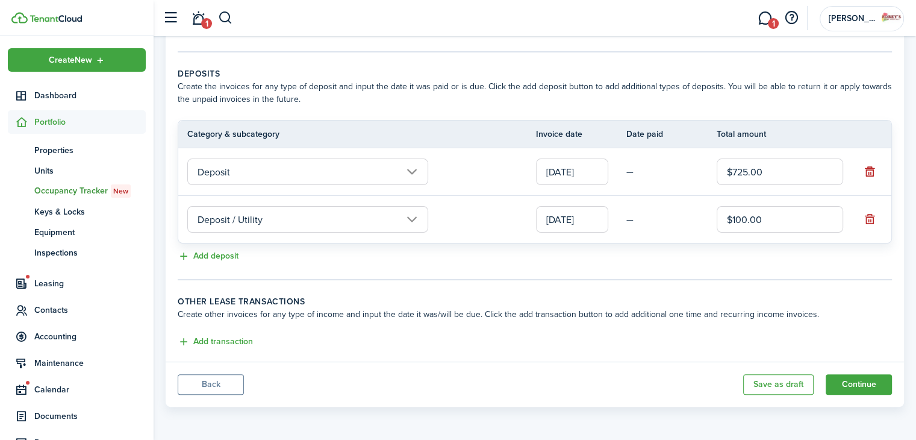
scroll to position [237, 0]
click at [216, 340] on button "Add transaction" at bounding box center [215, 342] width 75 height 14
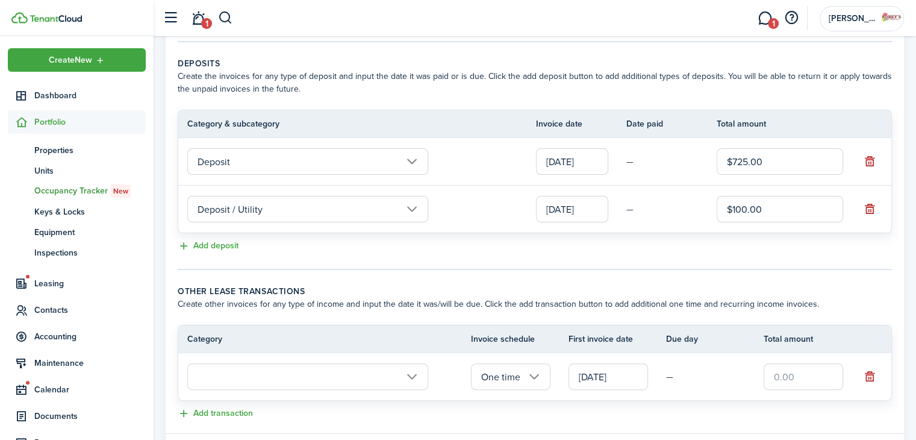
click at [313, 390] on input "text" at bounding box center [307, 376] width 241 height 27
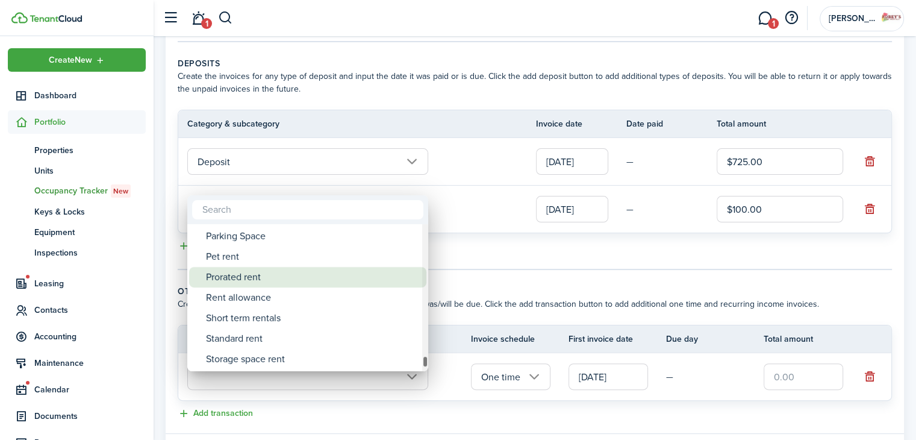
click at [313, 278] on div "Prorated rent" at bounding box center [312, 277] width 213 height 20
type input "Rent / Prorated rent"
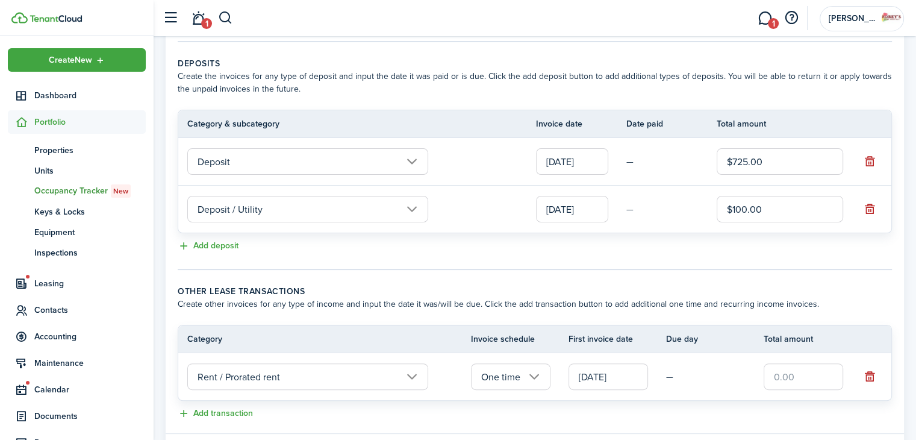
click at [782, 382] on input "text" at bounding box center [804, 376] width 80 height 27
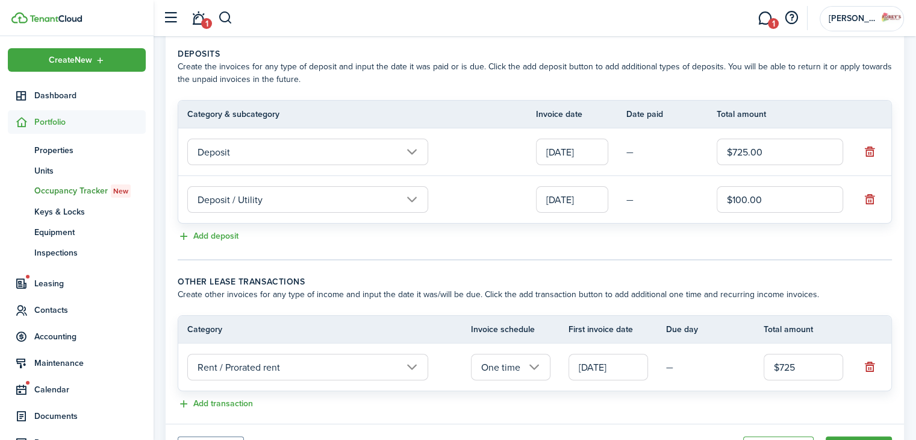
scroll to position [319, 0]
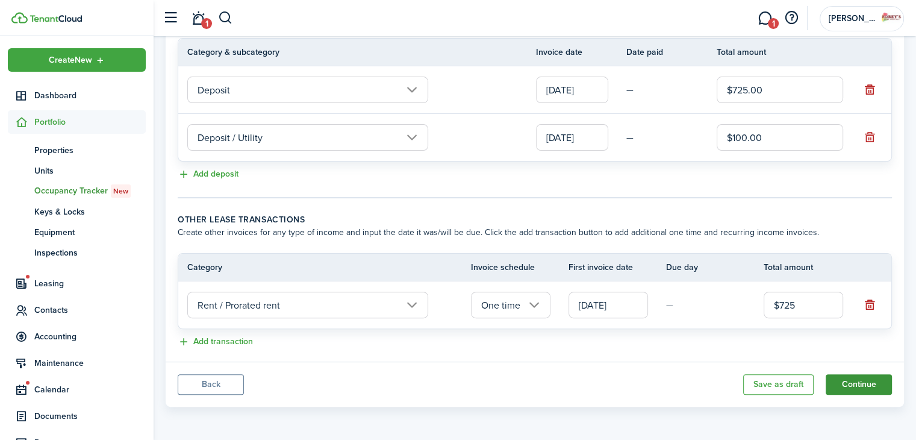
type input "$725.00"
click at [872, 383] on button "Continue" at bounding box center [859, 384] width 66 height 20
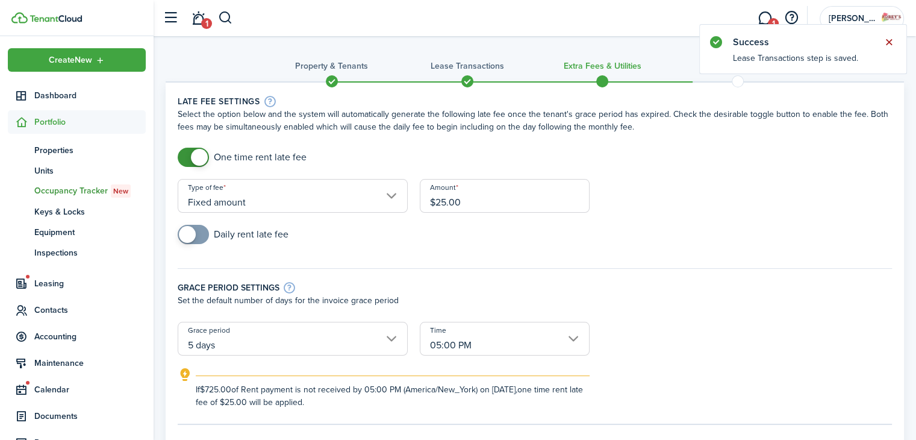
click at [884, 42] on button "Close notify" at bounding box center [889, 42] width 17 height 17
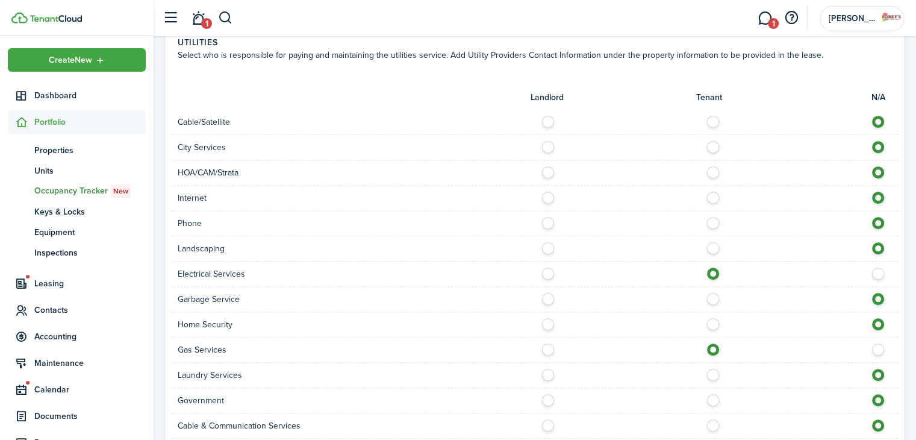
scroll to position [885, 0]
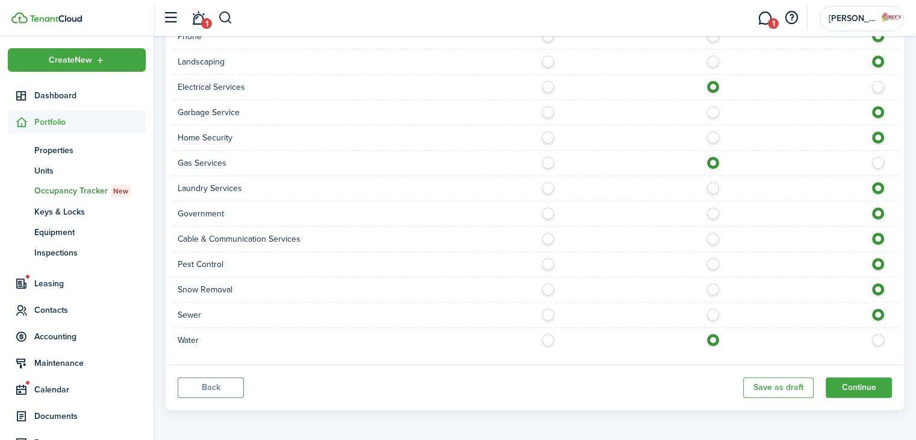
click at [204, 381] on button "Back" at bounding box center [211, 387] width 66 height 20
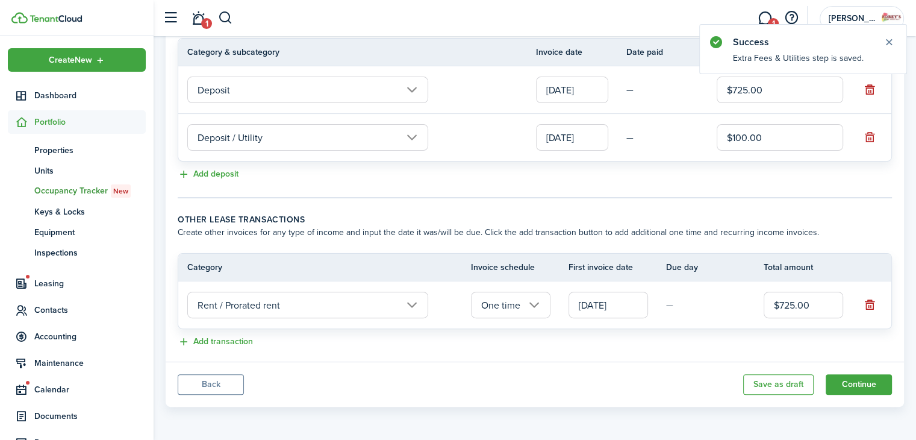
scroll to position [210, 0]
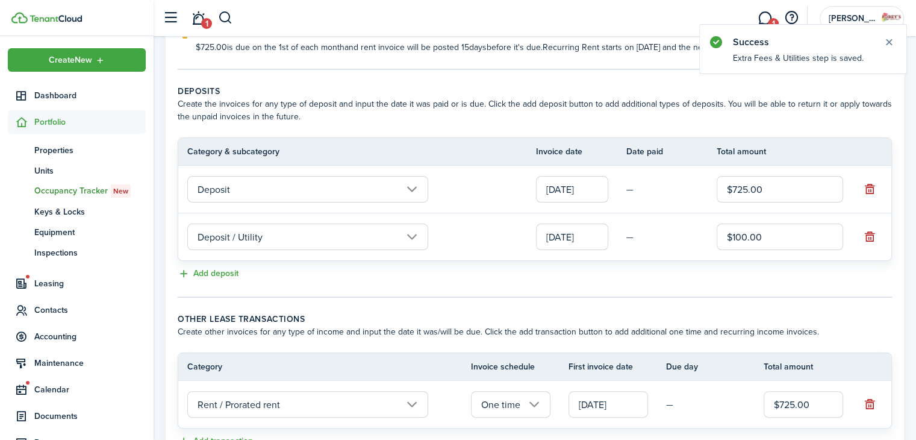
click at [602, 417] on input "[DATE]" at bounding box center [609, 404] width 80 height 27
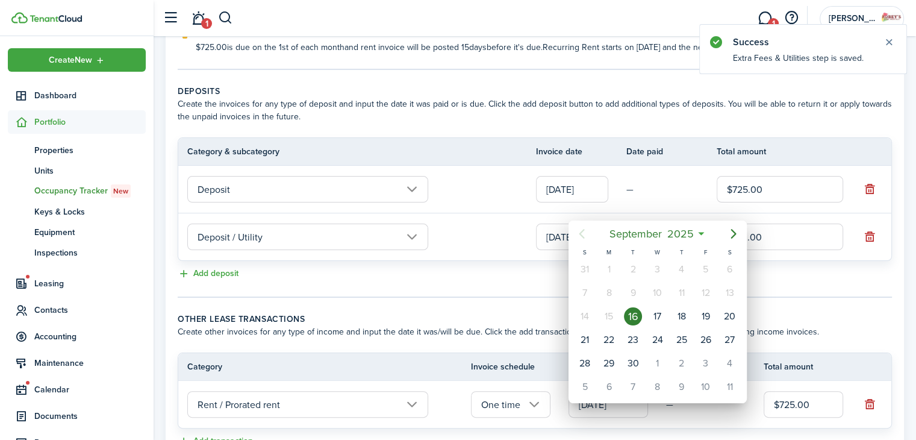
click at [637, 316] on div "16" at bounding box center [633, 316] width 18 height 18
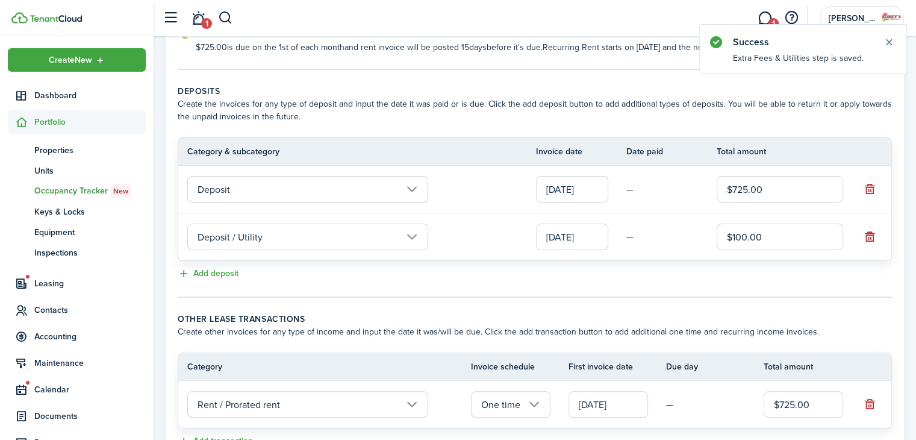
scroll to position [319, 0]
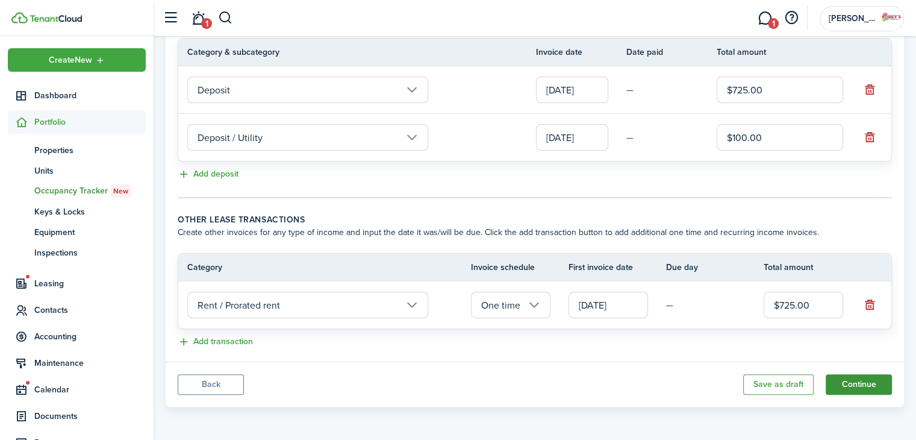
click at [844, 384] on button "Continue" at bounding box center [859, 384] width 66 height 20
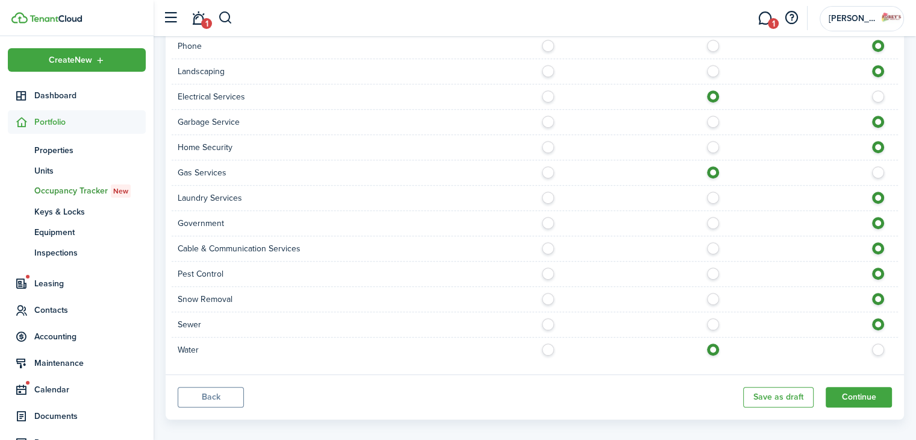
scroll to position [885, 0]
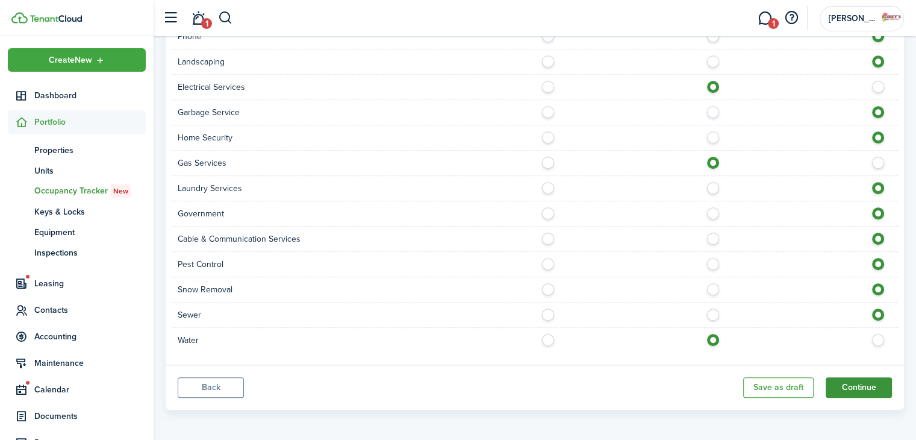
click at [836, 381] on button "Continue" at bounding box center [859, 387] width 66 height 20
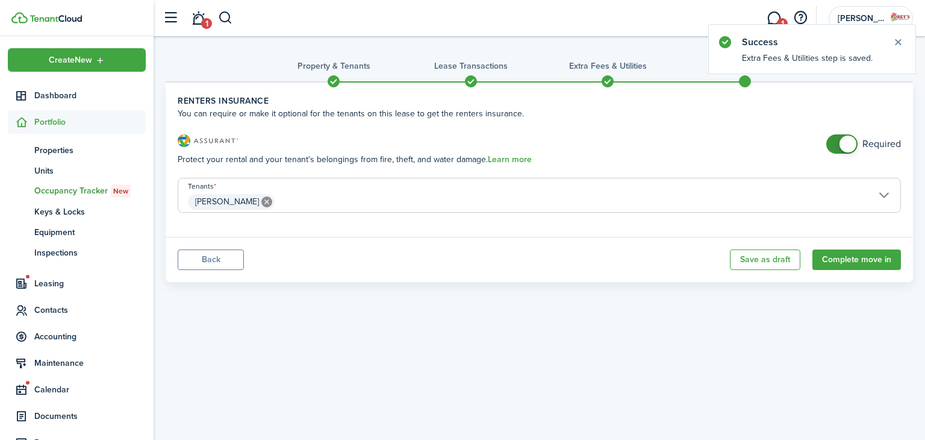
click at [211, 263] on button "Back" at bounding box center [211, 259] width 66 height 20
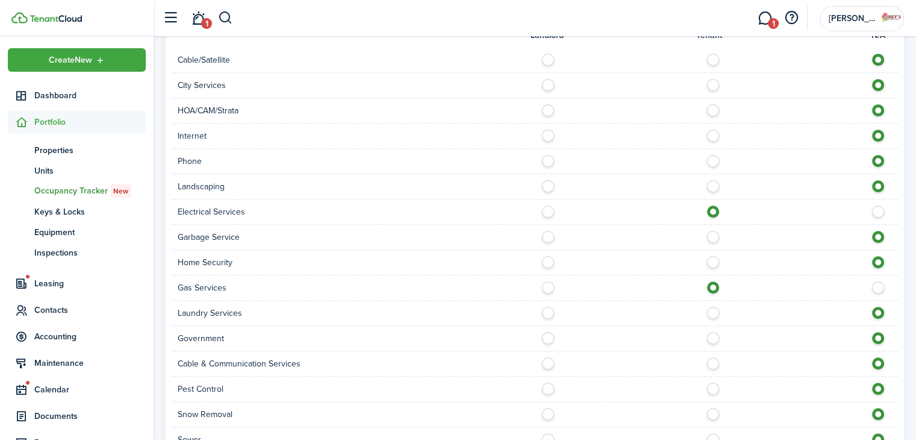
scroll to position [885, 0]
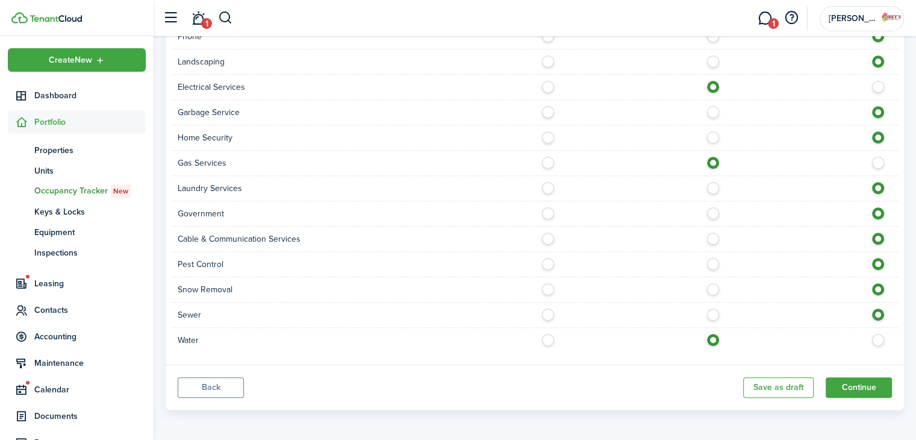
click at [214, 383] on button "Back" at bounding box center [211, 387] width 66 height 20
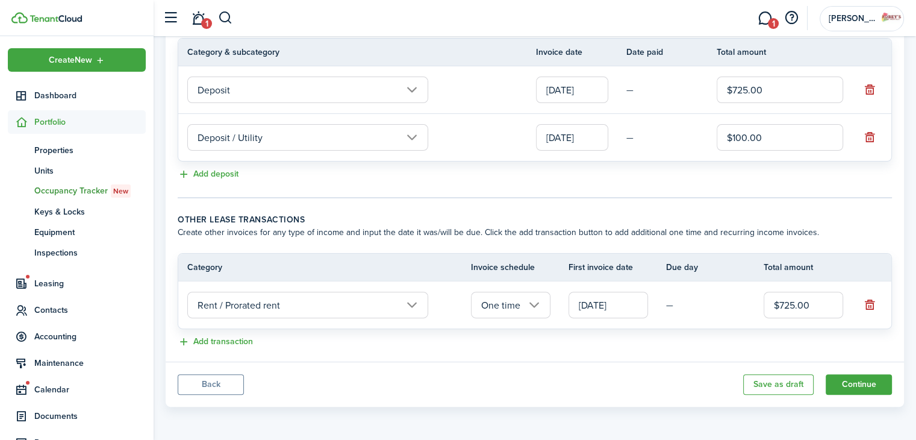
scroll to position [319, 0]
click at [216, 379] on button "Back" at bounding box center [211, 384] width 66 height 20
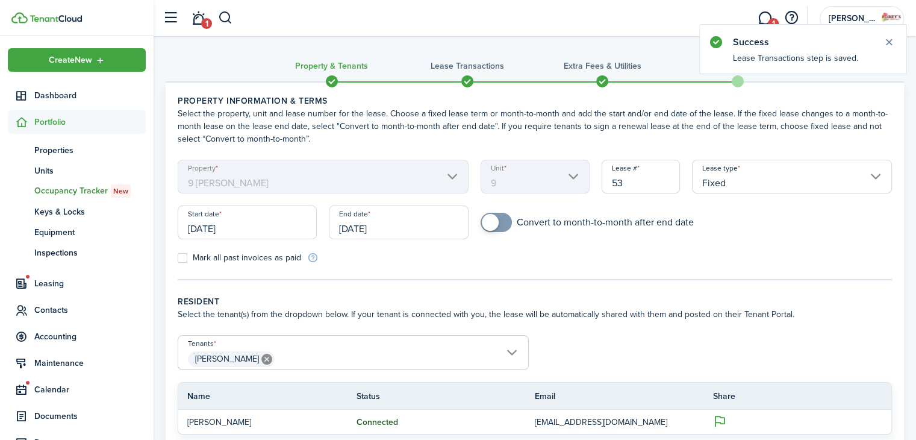
scroll to position [234, 0]
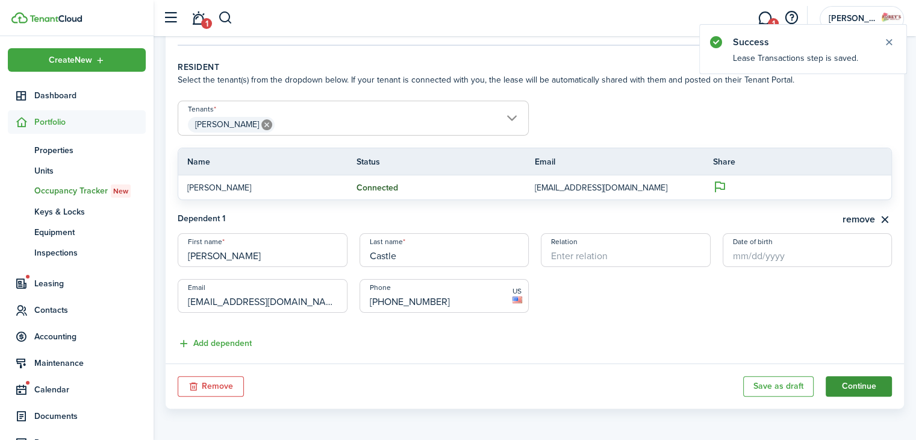
click at [876, 376] on button "Continue" at bounding box center [859, 386] width 66 height 20
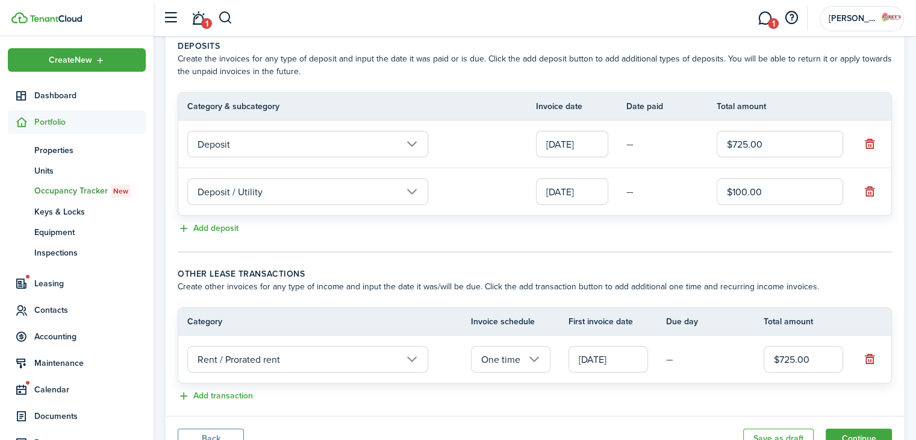
scroll to position [319, 0]
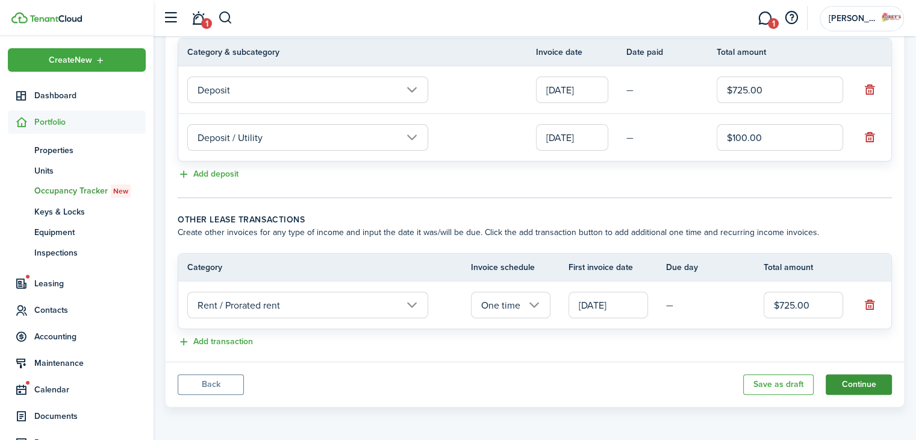
click at [850, 376] on button "Continue" at bounding box center [859, 384] width 66 height 20
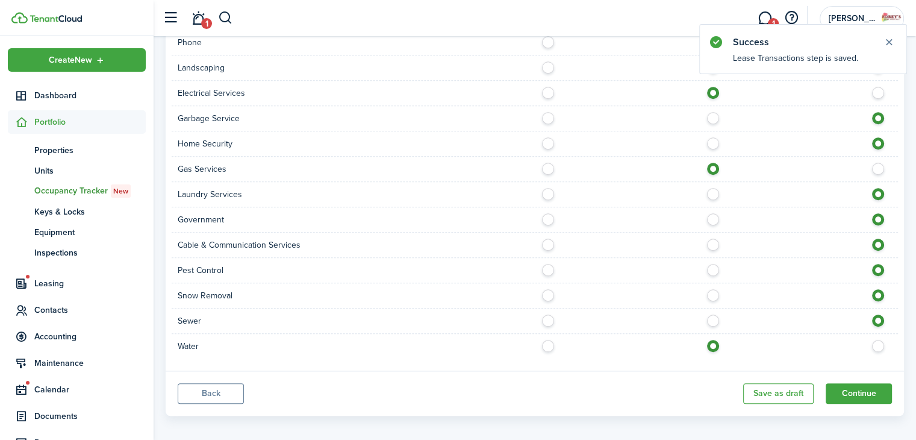
scroll to position [885, 0]
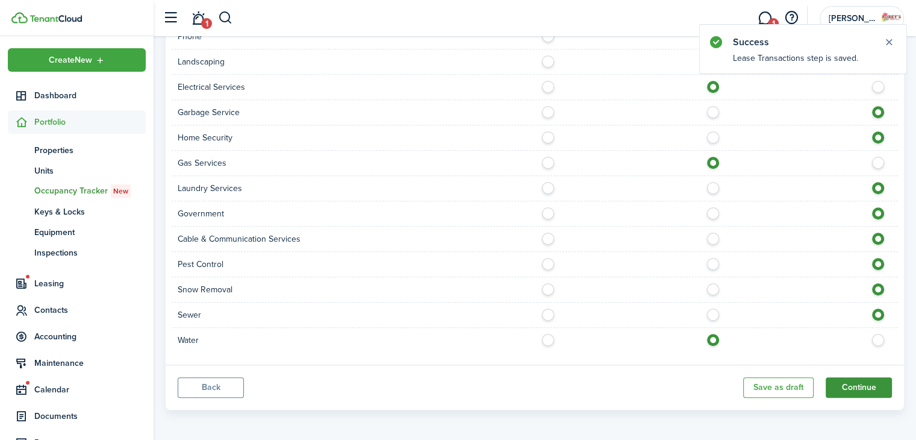
click at [849, 378] on button "Continue" at bounding box center [859, 387] width 66 height 20
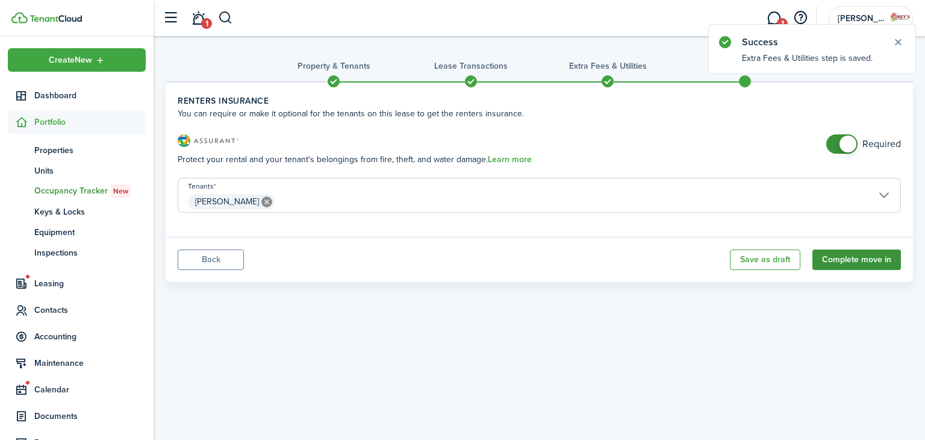
click at [860, 260] on button "Complete move in" at bounding box center [857, 259] width 89 height 20
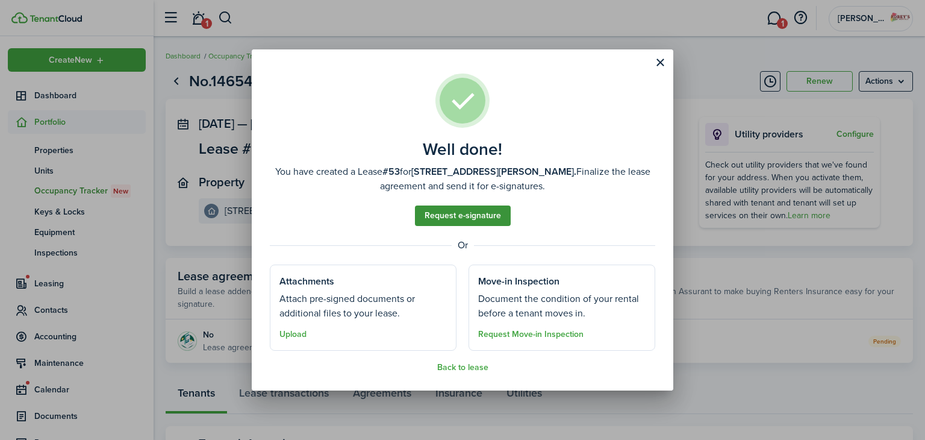
click at [482, 221] on link "Request e-signature" at bounding box center [463, 215] width 96 height 20
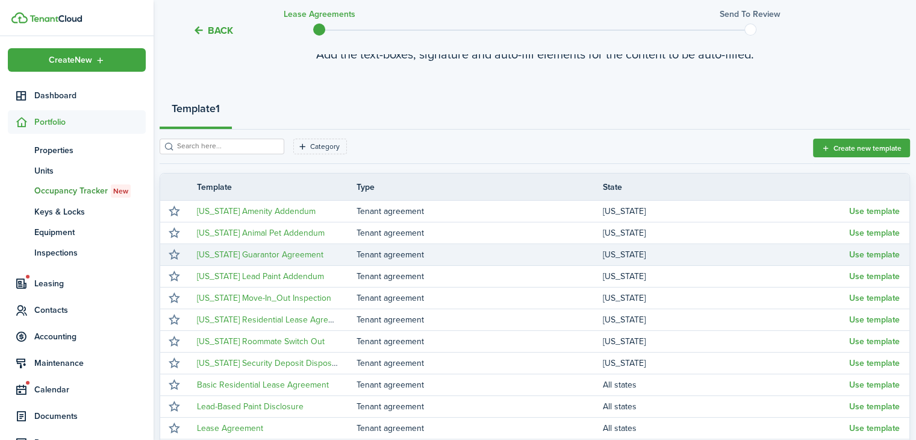
scroll to position [228, 0]
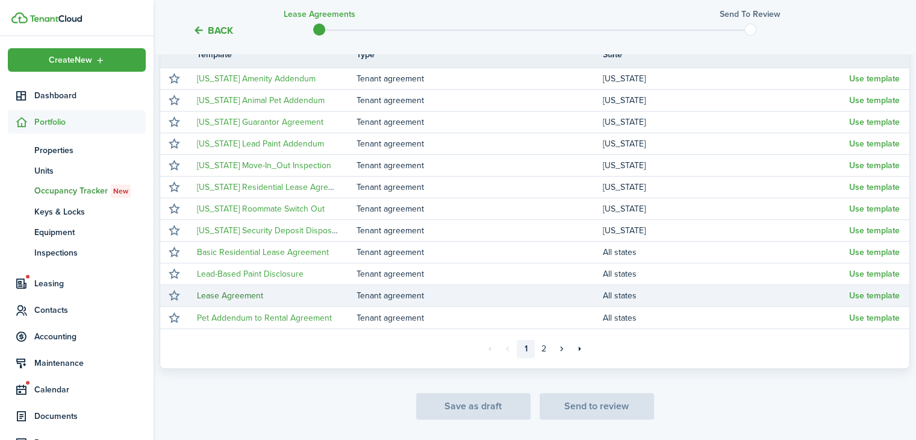
click at [231, 295] on link "Lease Agreement" at bounding box center [230, 295] width 66 height 13
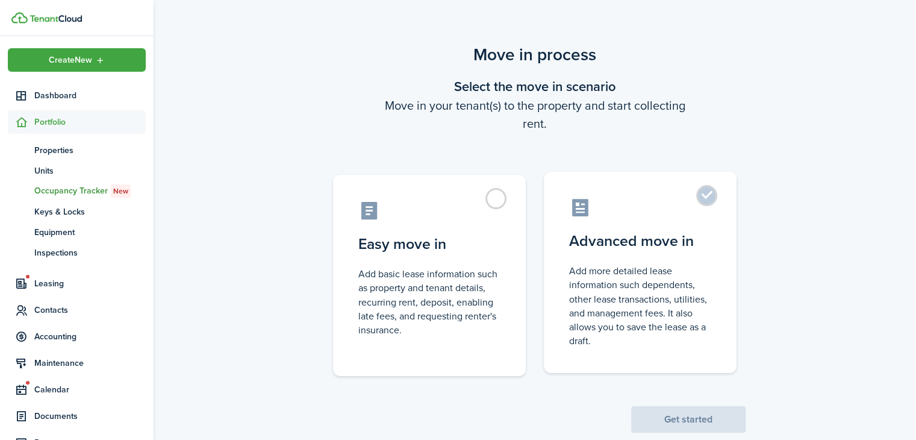
click at [700, 202] on label "Advanced move in Add more detailed lease information such dependents, other lea…" at bounding box center [640, 272] width 193 height 201
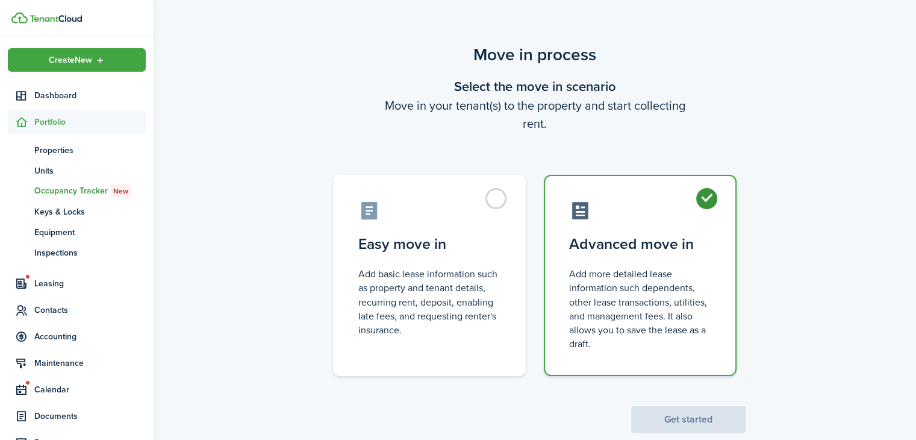
radio input "true"
click at [694, 415] on button "Get started" at bounding box center [688, 419] width 114 height 27
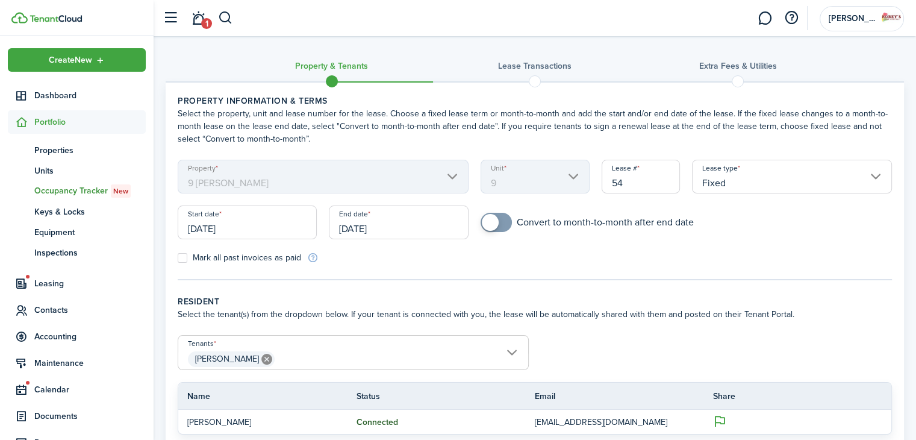
checkbox input "true"
click at [502, 222] on span at bounding box center [496, 222] width 12 height 19
click at [364, 228] on input "[DATE]" at bounding box center [398, 222] width 139 height 34
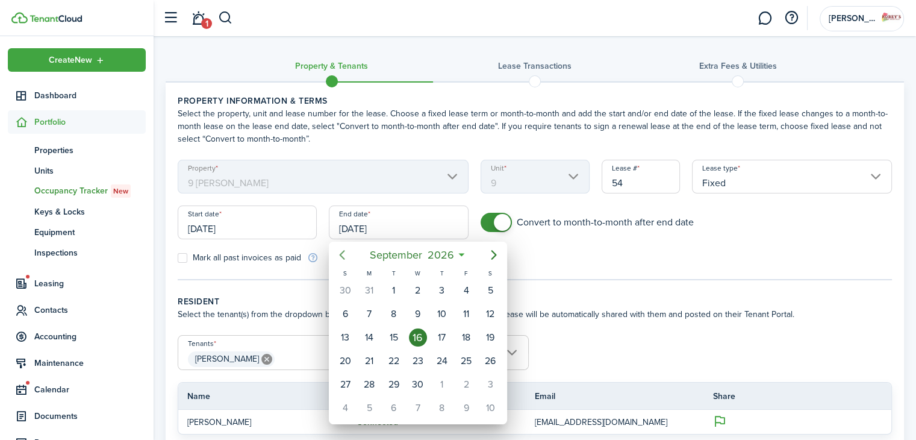
click at [342, 251] on icon "Previous page" at bounding box center [342, 255] width 14 height 14
click at [367, 405] on div "31" at bounding box center [369, 408] width 18 height 18
type input "[DATE]"
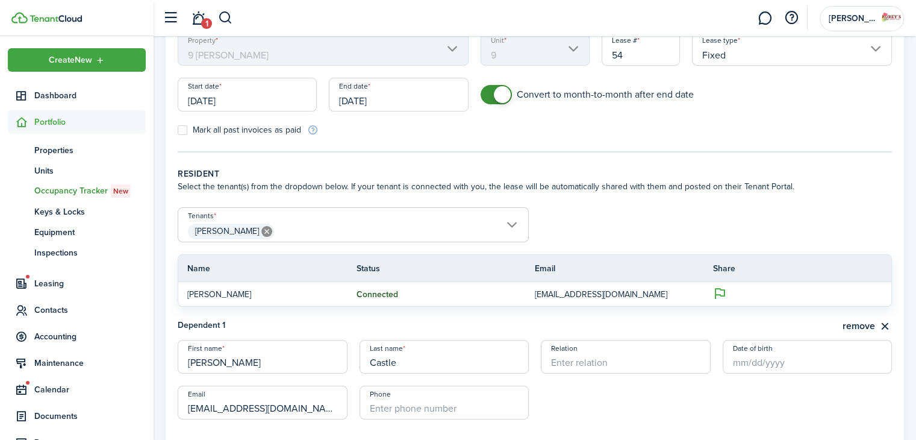
scroll to position [234, 0]
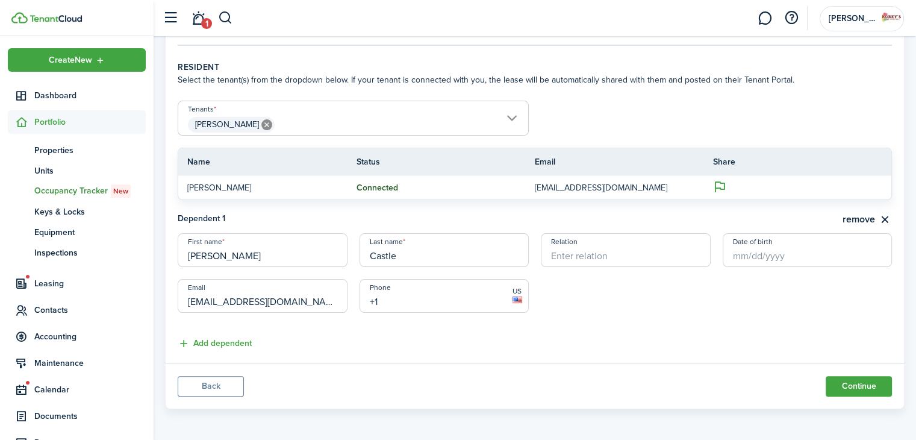
click at [461, 289] on input "+1" at bounding box center [445, 296] width 170 height 34
type input "[PHONE_NUMBER]"
click at [838, 386] on button "Continue" at bounding box center [859, 386] width 66 height 20
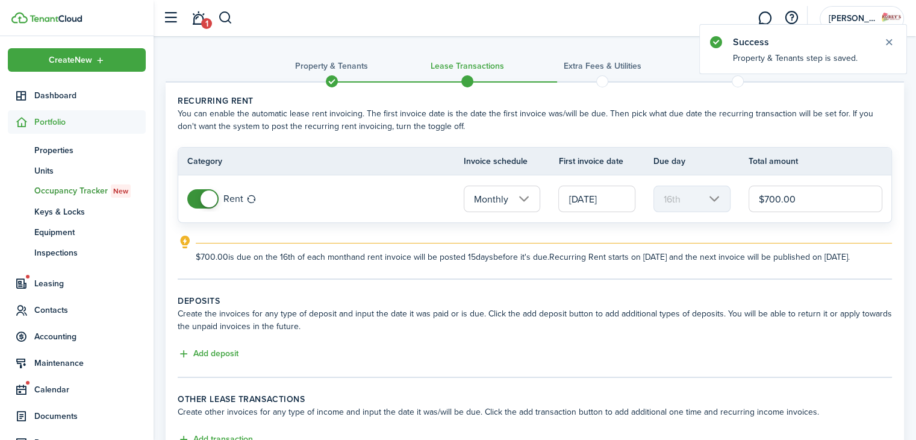
click at [782, 198] on input "$700.00" at bounding box center [816, 199] width 134 height 27
click at [602, 201] on input "[DATE]" at bounding box center [596, 199] width 77 height 27
type input "$725.00"
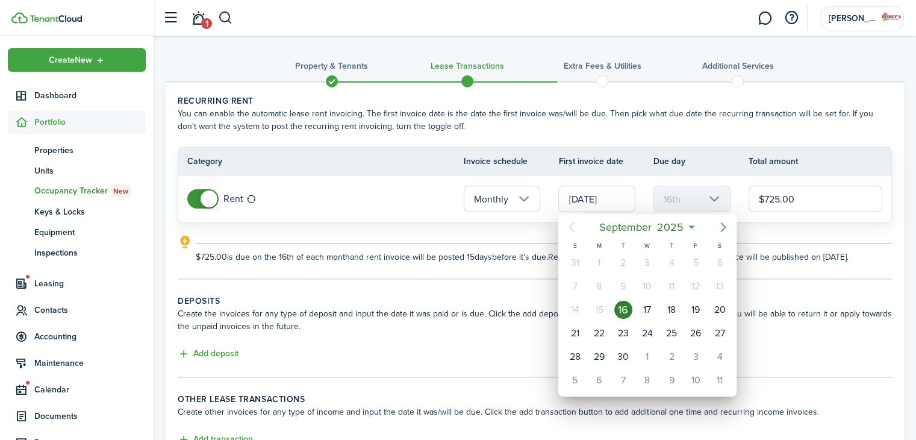
click at [726, 222] on icon "Next page" at bounding box center [723, 227] width 14 height 14
click at [708, 258] on div "[DATE]" at bounding box center [720, 262] width 24 height 23
type input "[DATE]"
type input "1st"
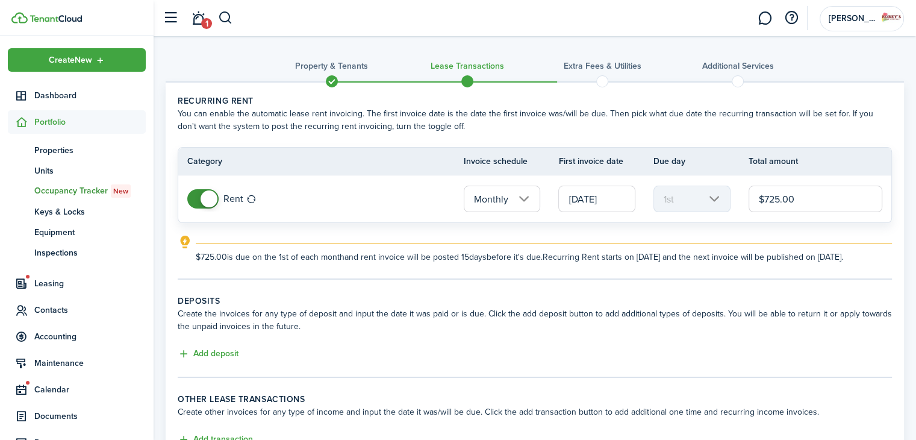
scroll to position [108, 0]
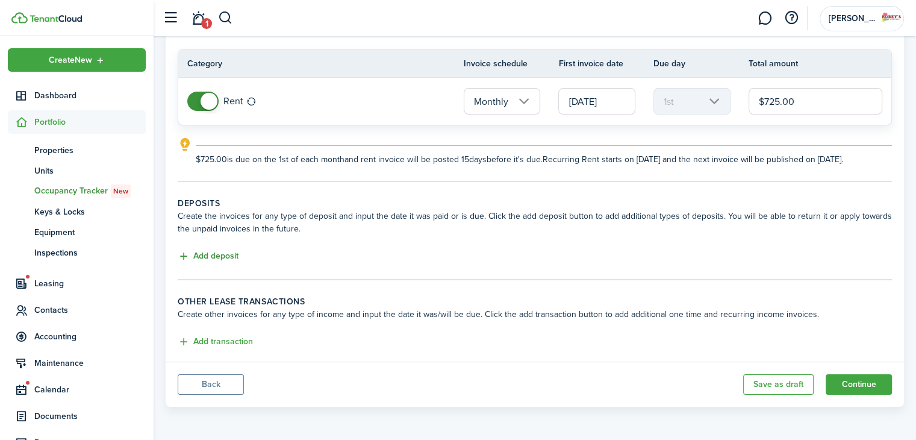
click at [226, 254] on button "Add deposit" at bounding box center [208, 256] width 61 height 14
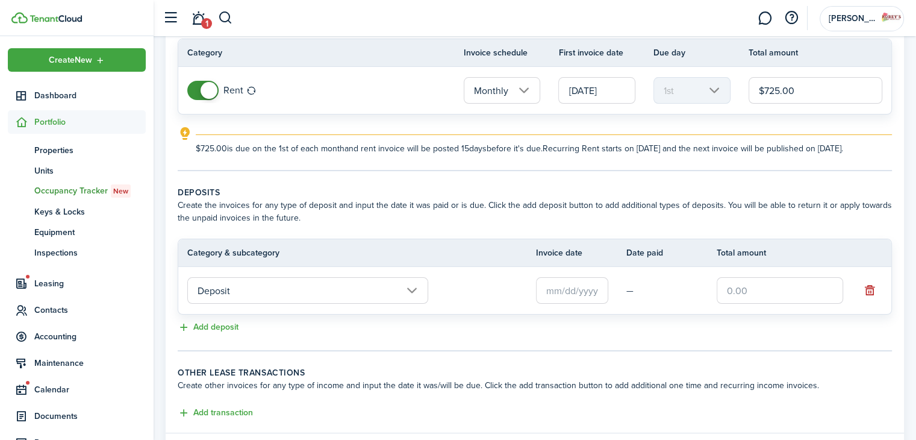
click at [565, 299] on input "text" at bounding box center [572, 290] width 72 height 27
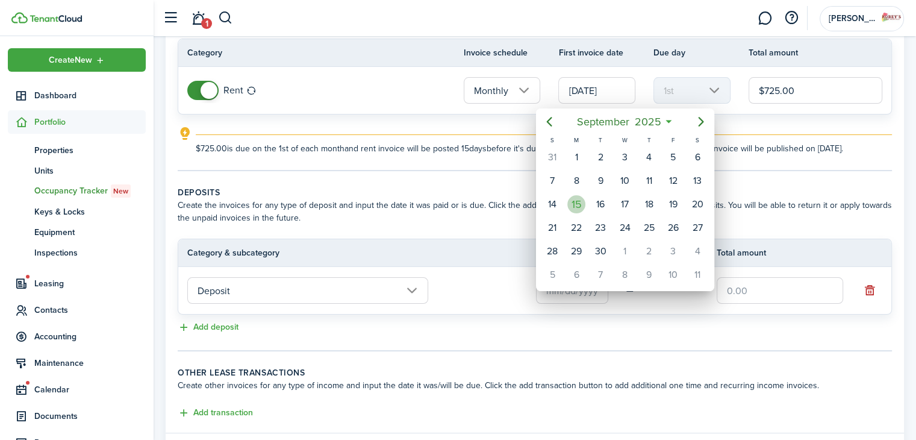
click at [578, 201] on div "15" at bounding box center [576, 204] width 18 height 18
type input "[DATE]"
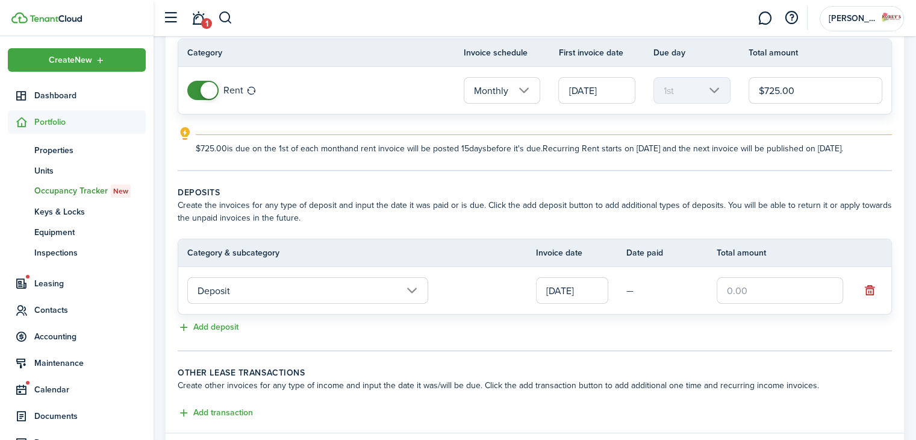
click at [752, 292] on input "text" at bounding box center [780, 290] width 126 height 27
type input "$725.00"
click at [195, 334] on button "Add deposit" at bounding box center [208, 327] width 61 height 14
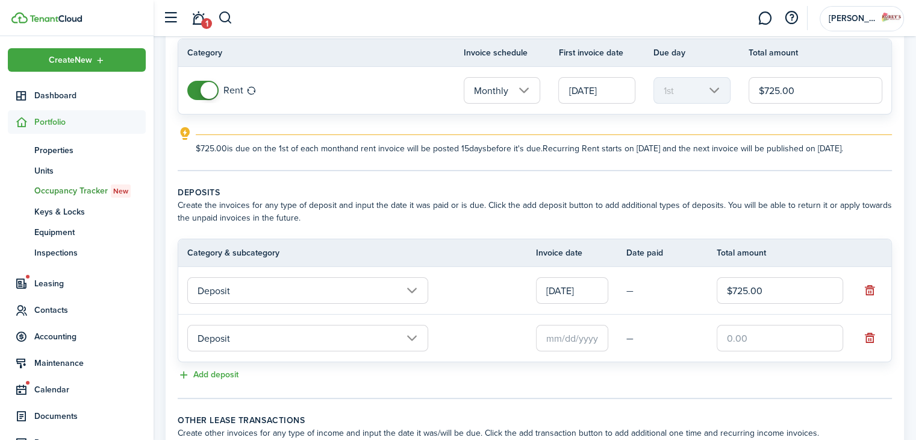
click at [251, 343] on input "Deposit" at bounding box center [307, 338] width 241 height 27
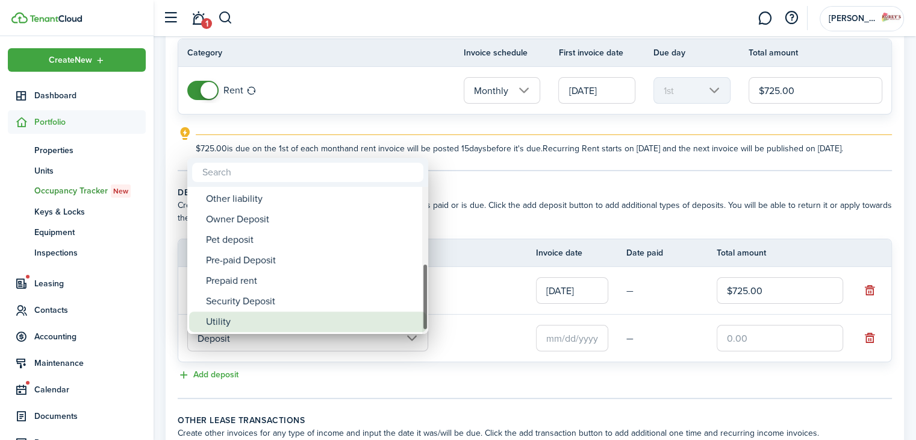
click at [258, 322] on div "Utility" at bounding box center [312, 321] width 213 height 20
type input "Deposit / Utility"
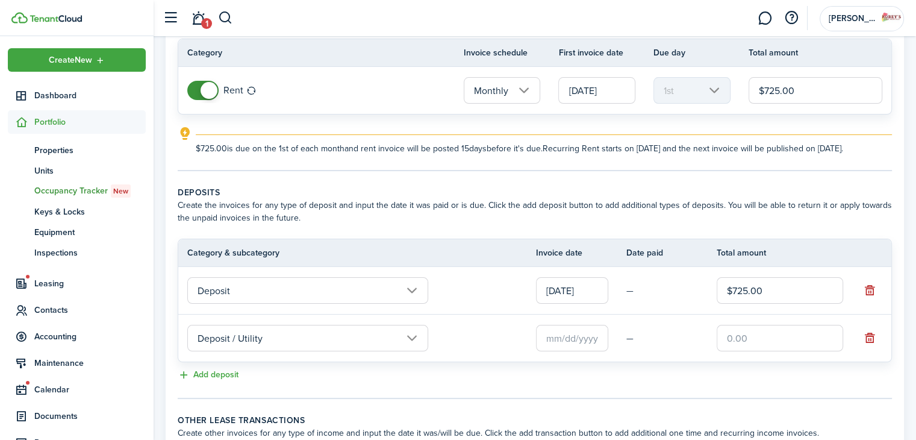
click at [570, 348] on input "text" at bounding box center [572, 338] width 72 height 27
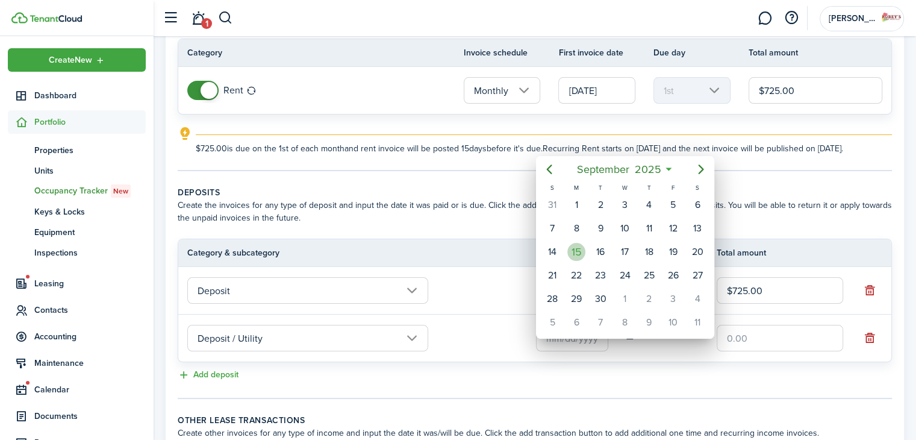
click at [581, 244] on div "15" at bounding box center [576, 252] width 18 height 18
type input "[DATE]"
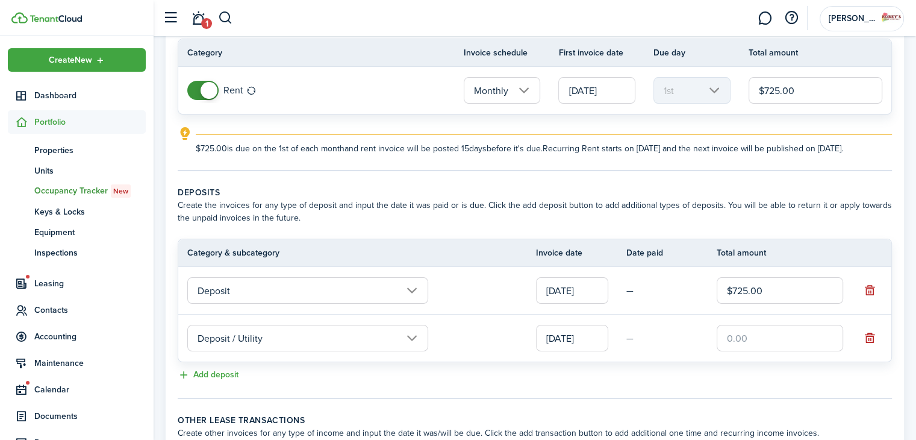
click at [749, 350] on input "text" at bounding box center [780, 338] width 126 height 27
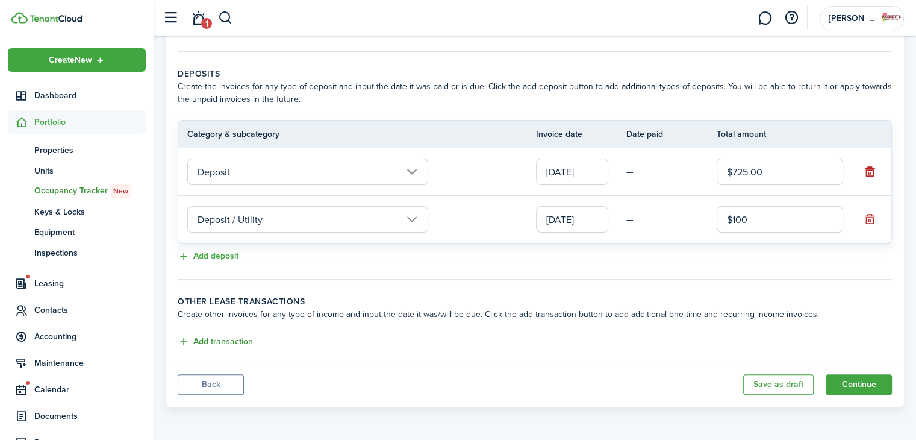
type input "$100.00"
click at [217, 342] on button "Add transaction" at bounding box center [215, 342] width 75 height 14
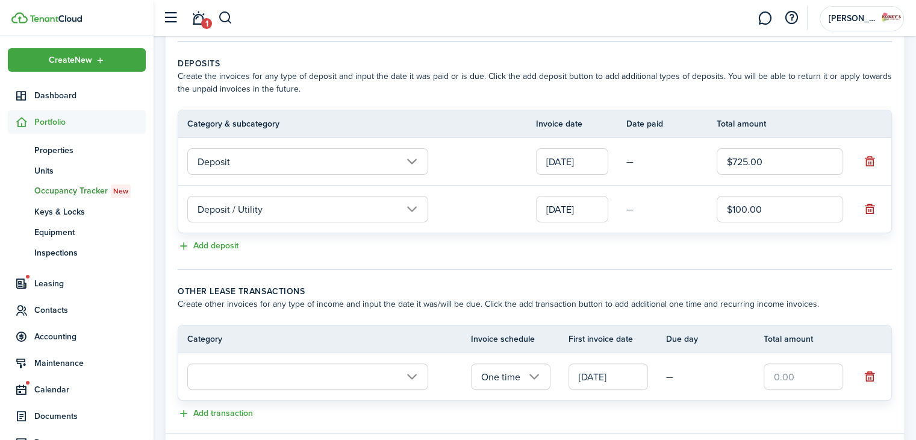
click at [260, 390] on input "text" at bounding box center [307, 376] width 241 height 27
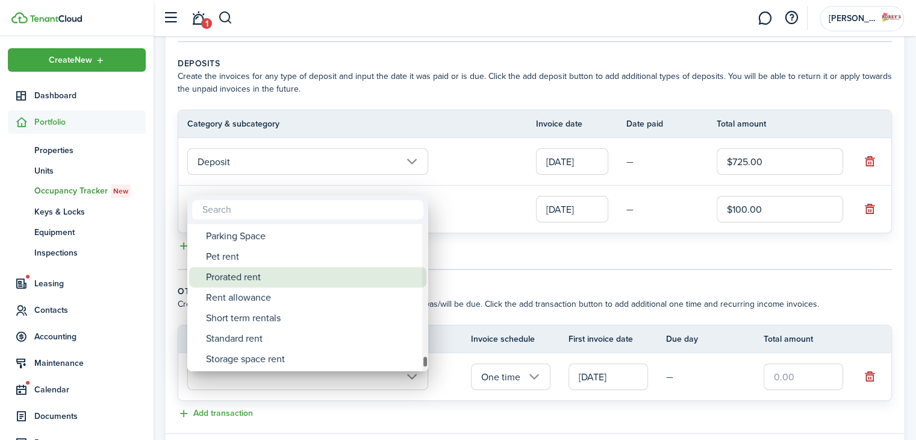
click at [258, 281] on div "Prorated rent" at bounding box center [312, 277] width 213 height 20
type input "Rent / Prorated rent"
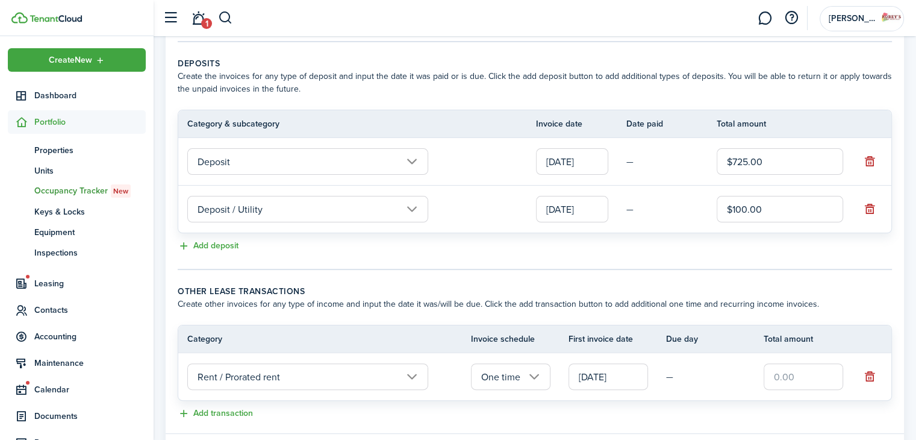
click at [771, 383] on input "text" at bounding box center [804, 376] width 80 height 27
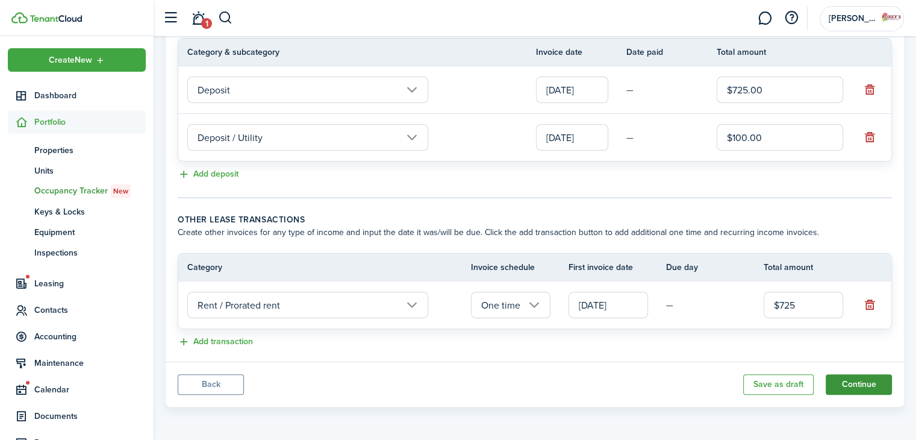
type input "$725.00"
click at [841, 384] on button "Continue" at bounding box center [859, 384] width 66 height 20
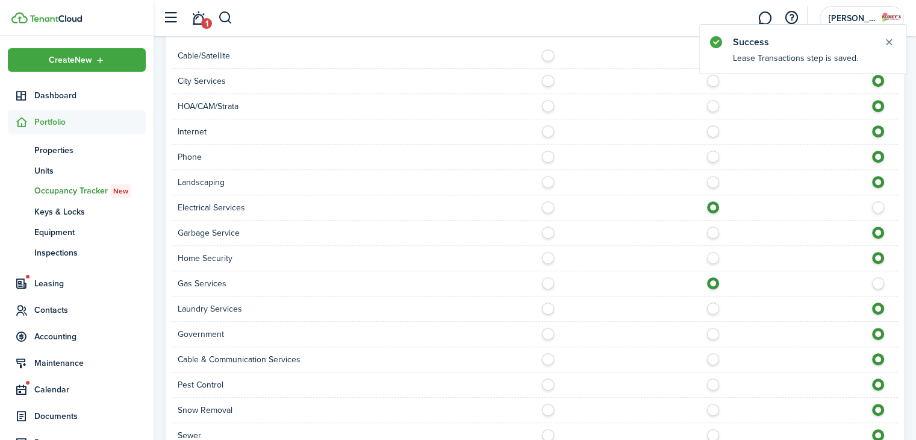
scroll to position [885, 0]
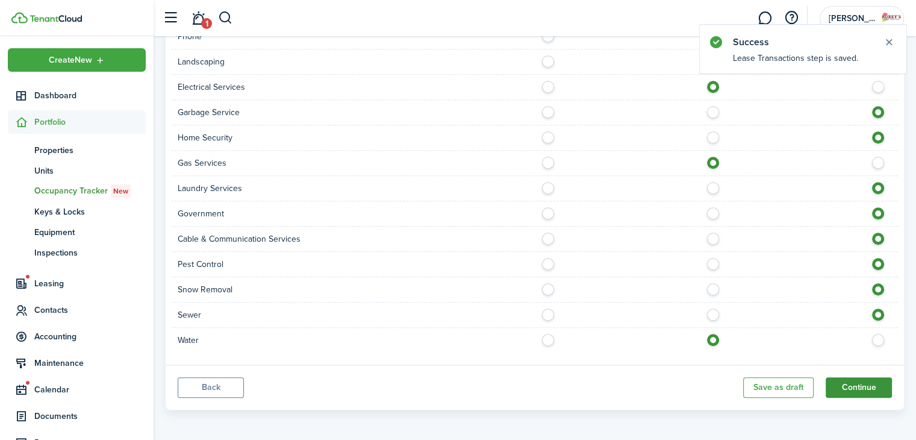
click at [863, 379] on button "Continue" at bounding box center [859, 387] width 66 height 20
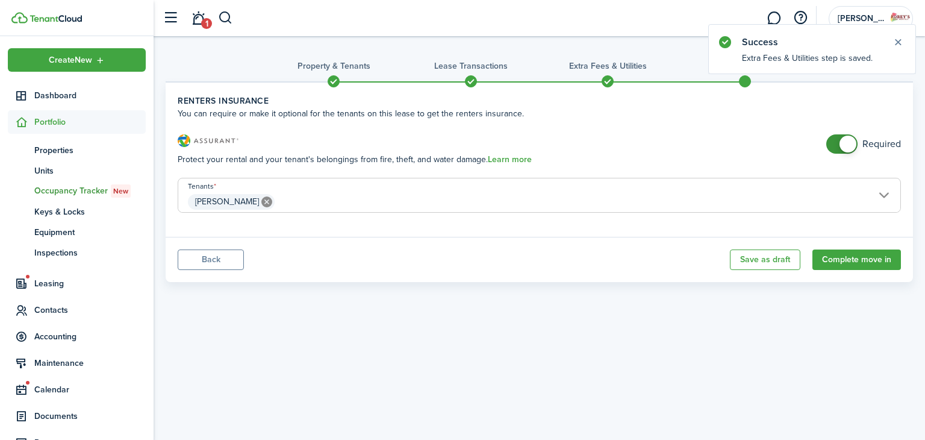
checkbox input "false"
click at [838, 146] on span at bounding box center [842, 143] width 12 height 19
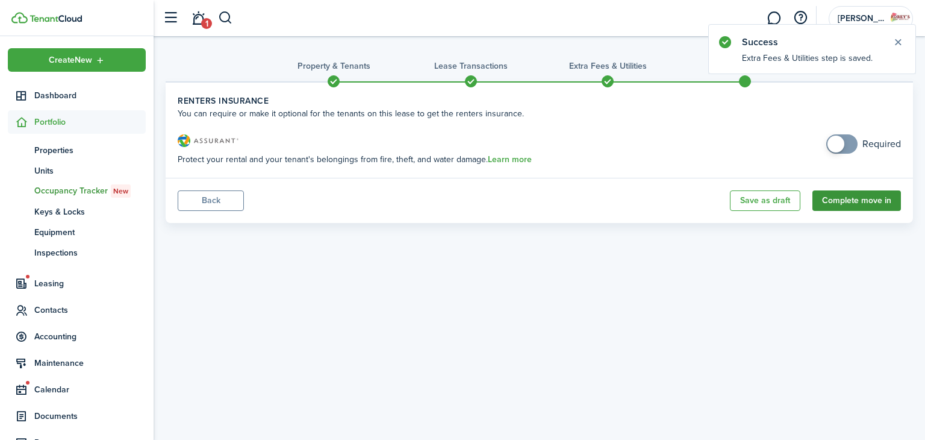
click at [884, 203] on button "Complete move in" at bounding box center [857, 200] width 89 height 20
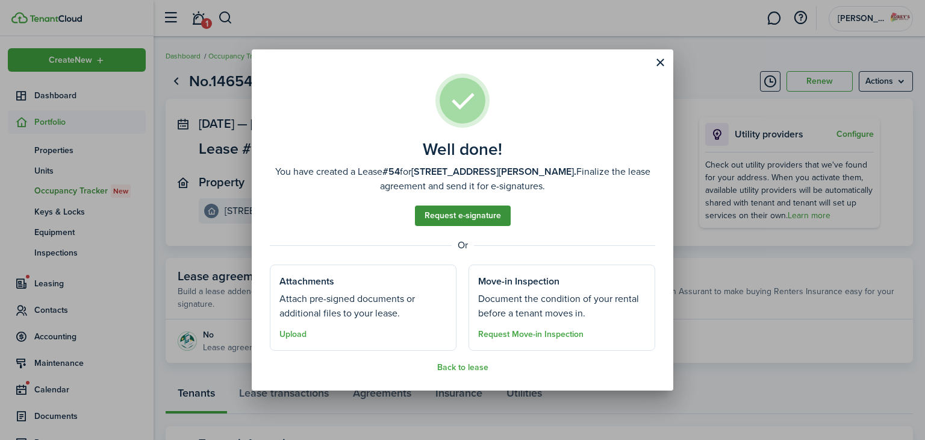
click at [476, 215] on link "Request e-signature" at bounding box center [463, 215] width 96 height 20
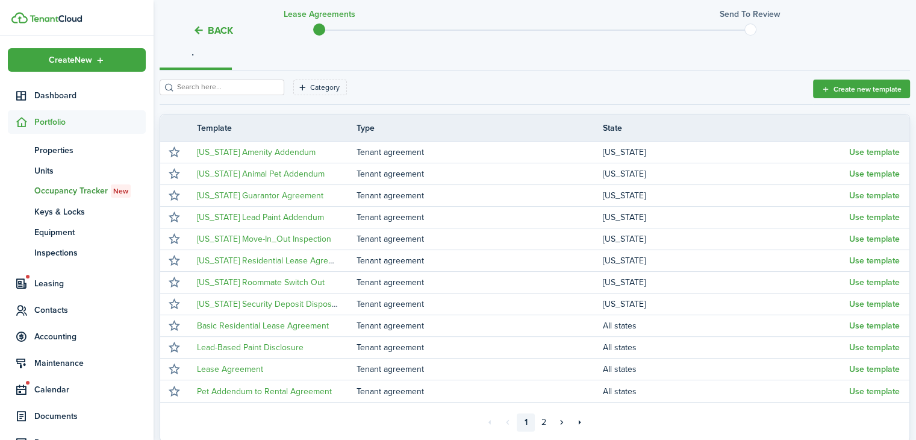
scroll to position [264, 0]
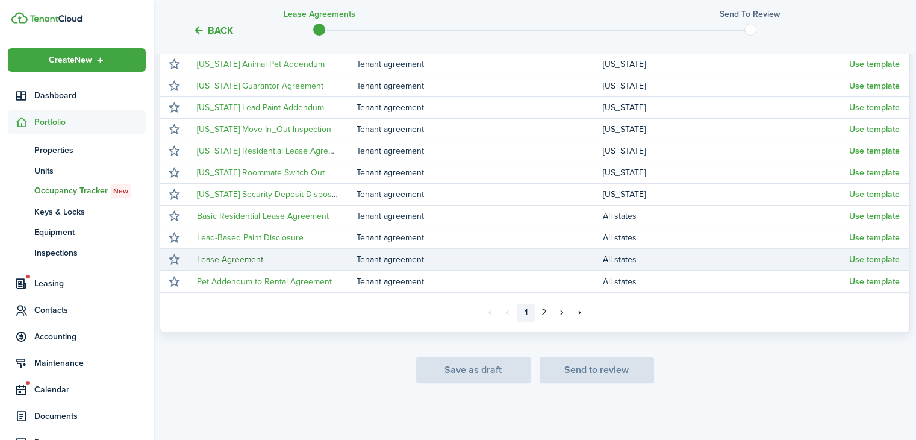
click at [241, 255] on link "Lease Agreement" at bounding box center [230, 259] width 66 height 13
